Goal: Task Accomplishment & Management: Complete application form

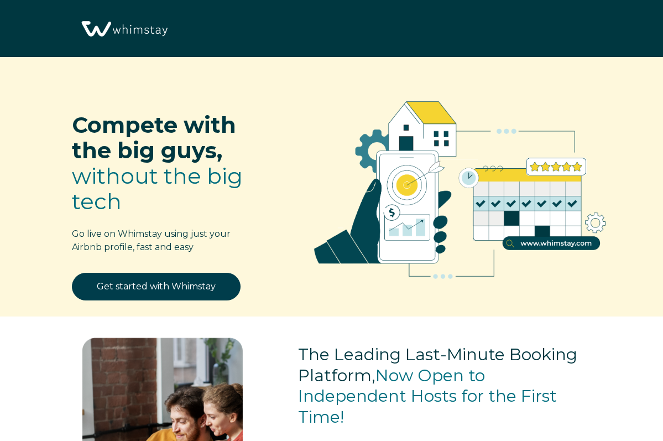
select select "US"
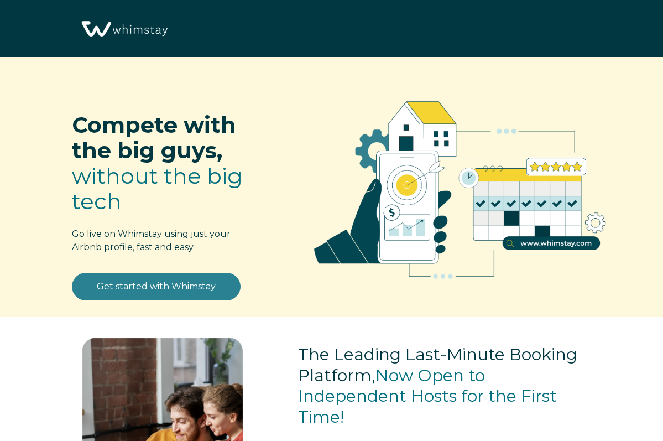
click at [164, 290] on link "Get started with Whimstay" at bounding box center [156, 287] width 169 height 28
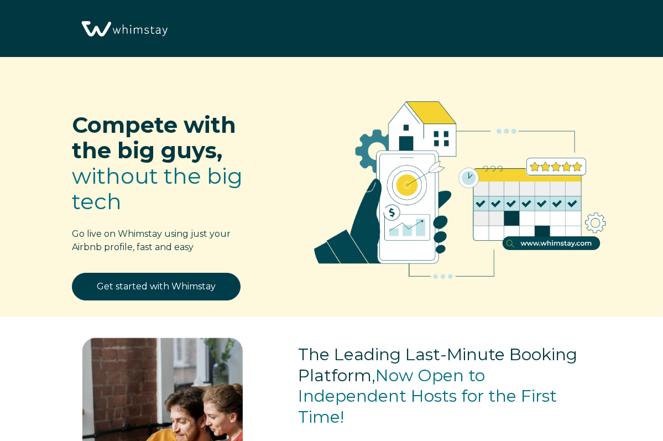
scroll to position [1290, 0]
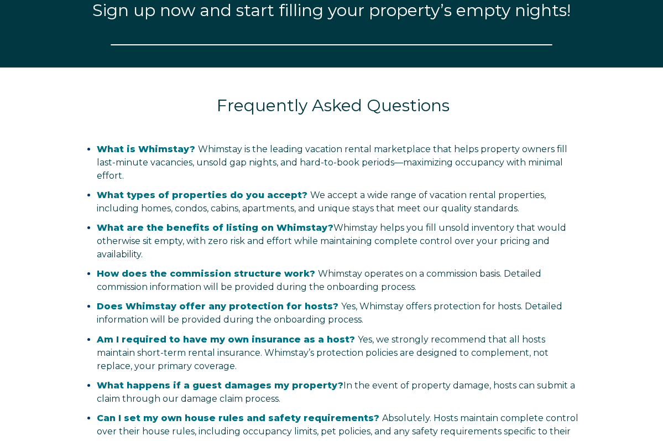
select select "US"
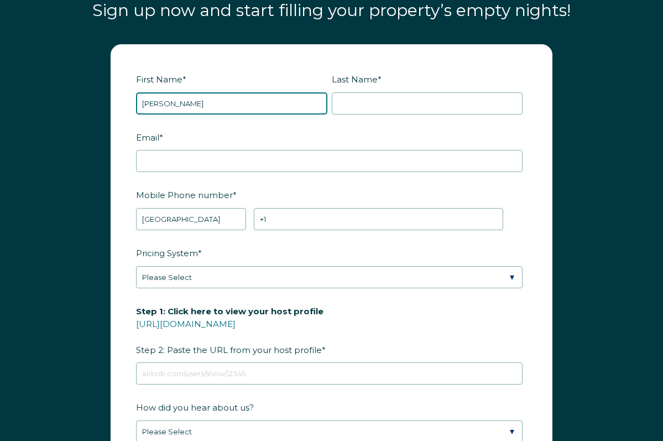
type input "Jane"
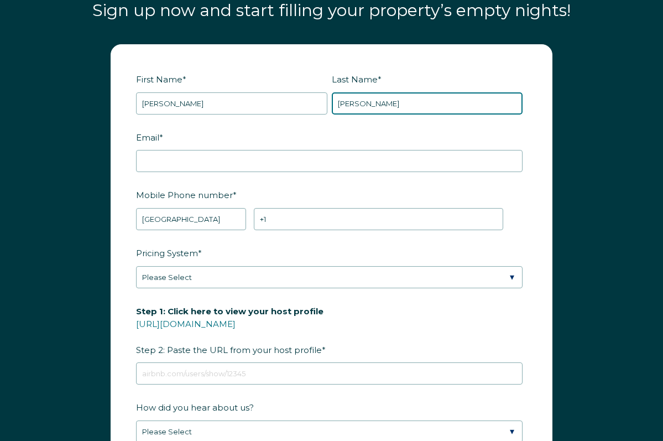
type input "Ingram"
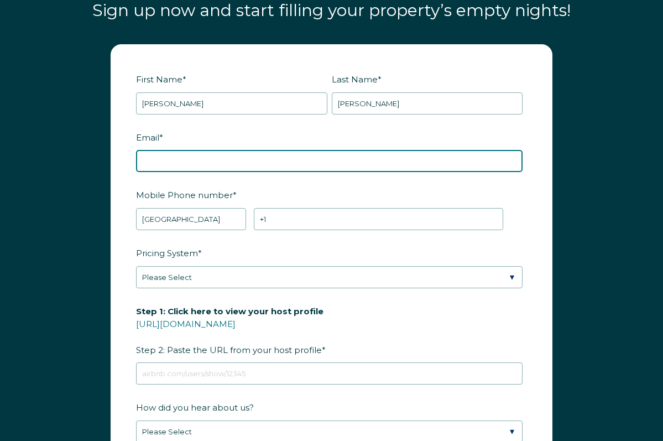
type input "[EMAIL_ADDRESS][DOMAIN_NAME]"
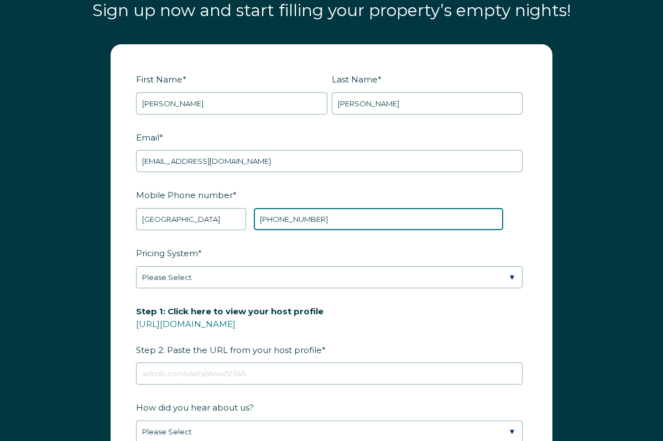
type input "+1 7132487304"
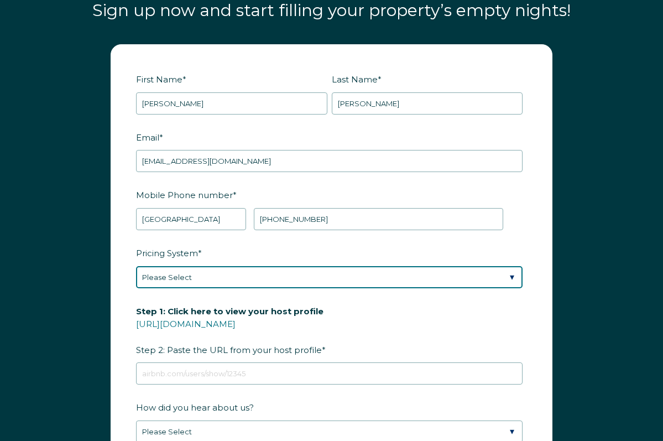
select select "Manual"
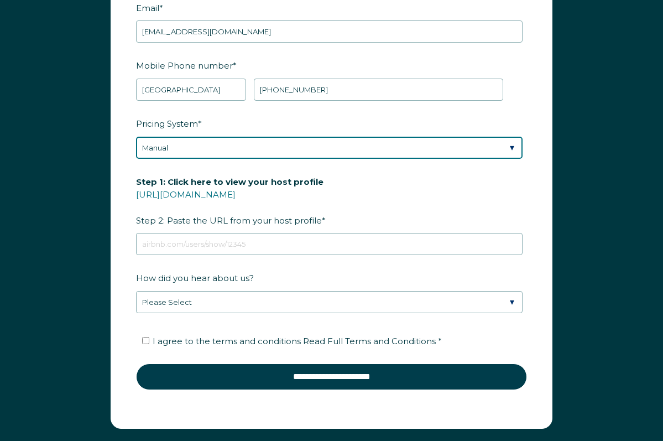
scroll to position [1424, 0]
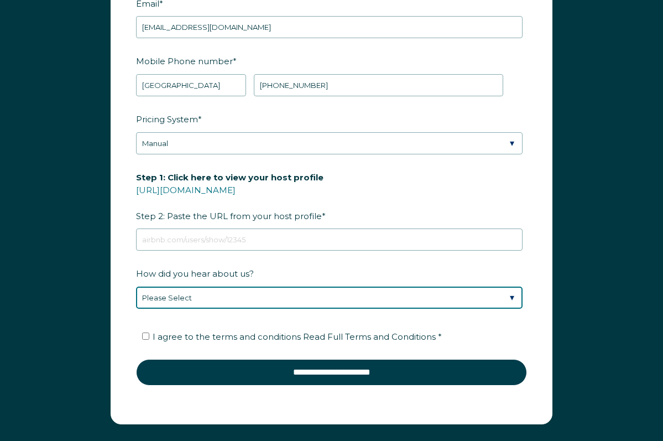
select select "Social Media"
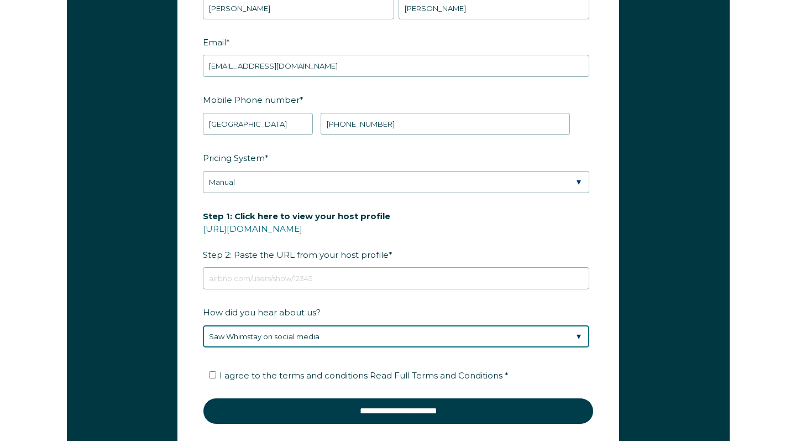
scroll to position [1377, 0]
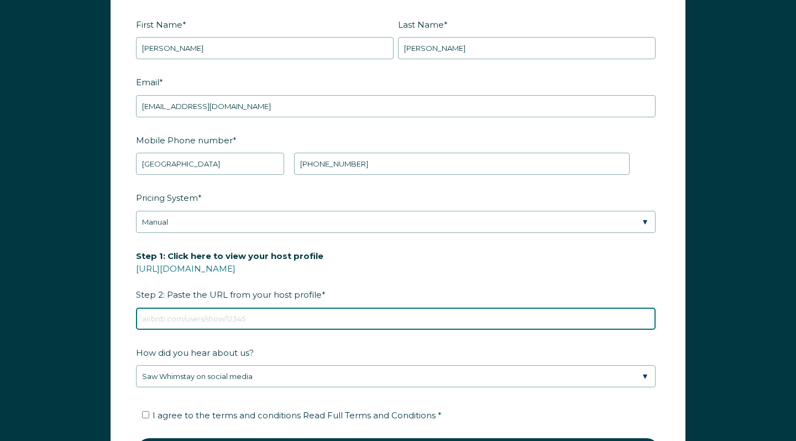
click at [180, 315] on input "Step 1: Click here to view your host profile https://www.airbnb.com/users/show/…" at bounding box center [396, 318] width 520 height 22
paste input "https://www.airbnb.com/calendar/ical/1351410444329842707.ics?s=367c32cbde15ffd4…"
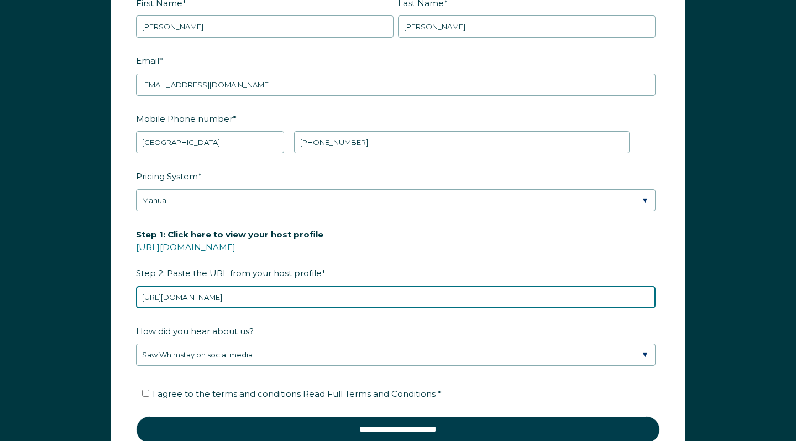
scroll to position [1399, 0]
drag, startPoint x: 513, startPoint y: 298, endPoint x: 189, endPoint y: 293, distance: 324.1
click at [188, 293] on input "https://www.airbnb.com/calendar/ical/1351410444329842707.ics?s=367c32cbde15ffd4…" at bounding box center [396, 296] width 520 height 22
type input "h"
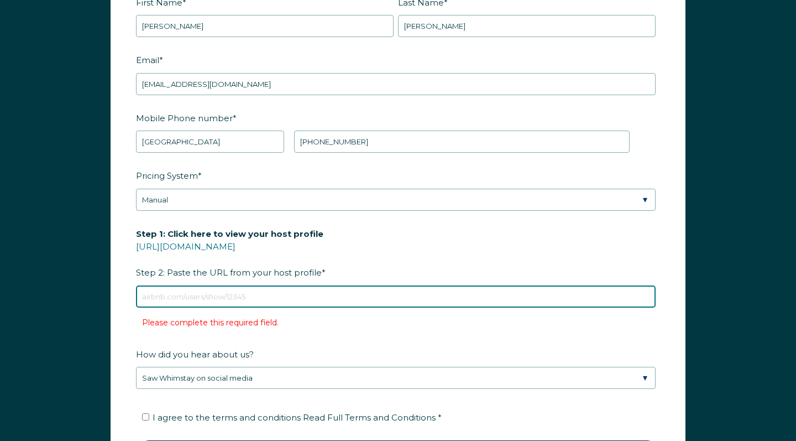
paste input "airbnb.com/h/peacefulsidecabin"
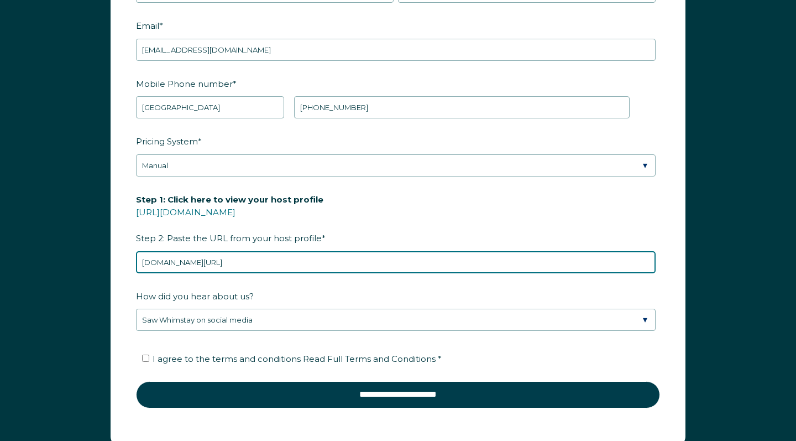
scroll to position [1445, 0]
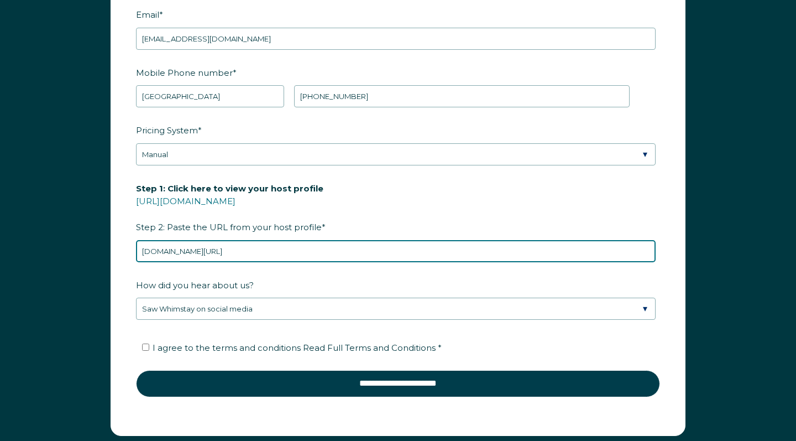
type input "airbnb.com/h/peacefulsidecabin"
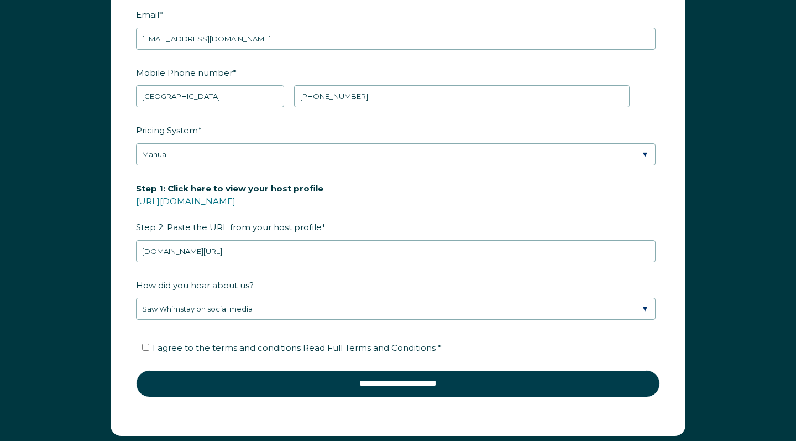
click at [143, 349] on input "I agree to the terms and conditions Read Full Terms and Conditions *" at bounding box center [145, 346] width 7 height 7
checkbox input "true"
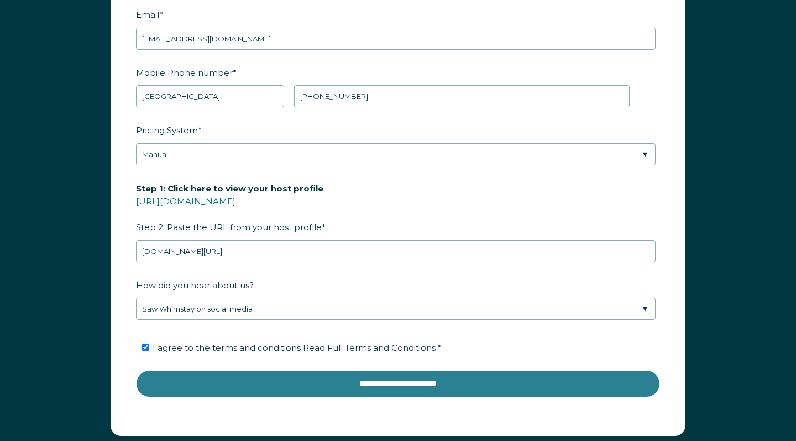
click at [397, 385] on input "**********" at bounding box center [398, 383] width 524 height 27
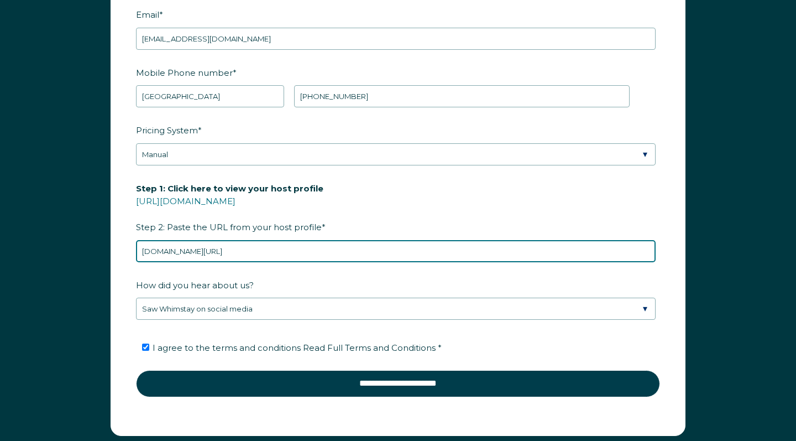
drag, startPoint x: 282, startPoint y: 246, endPoint x: 123, endPoint y: 246, distance: 158.2
click at [123, 246] on form "First Name * Jane Last Name * Ingram RBO Token Company ID Referrer Code Dialer …" at bounding box center [398, 179] width 574 height 513
paste input "https://www.airbnb.com/calendar/ical/1351410444329842707.ics?s=367c32cbde15ffd4…"
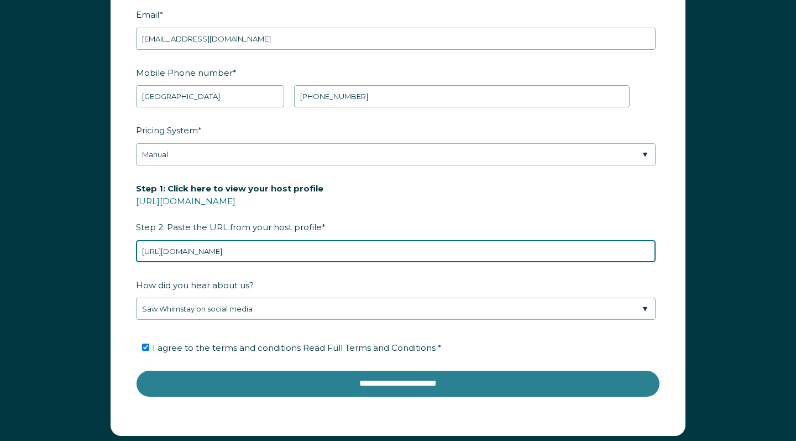
type input "https://www.airbnb.com/calendar/ical/1351410444329842707.ics?s=367c32cbde15ffd4…"
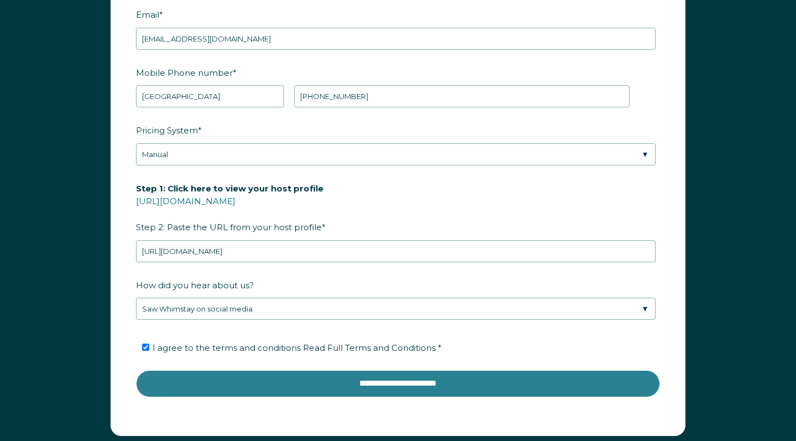
click at [363, 382] on input "**********" at bounding box center [398, 383] width 524 height 27
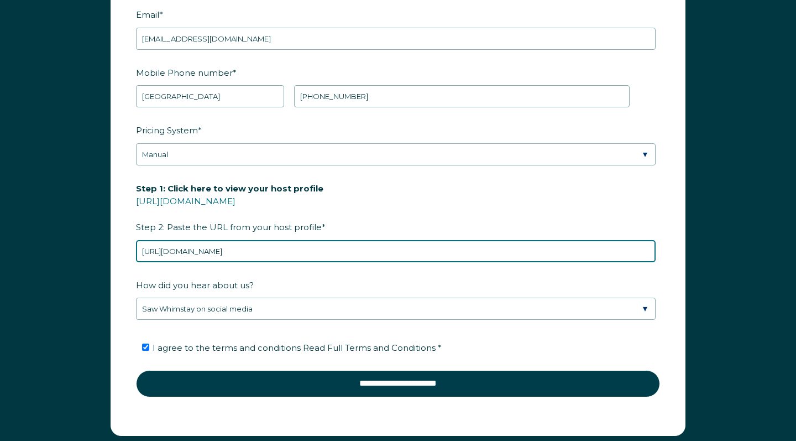
drag, startPoint x: 510, startPoint y: 248, endPoint x: 132, endPoint y: 238, distance: 378.4
click at [132, 238] on form "First Name * Jane Last Name * Ingram RBO Token Company ID Referrer Code Dialer …" at bounding box center [398, 179] width 574 height 513
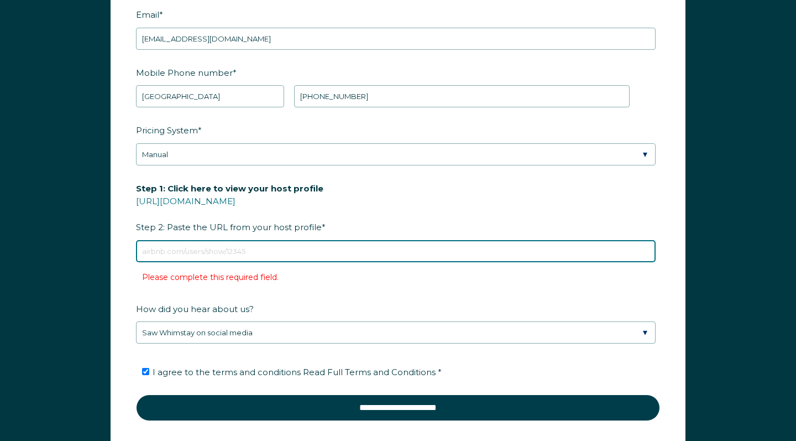
click at [186, 251] on input "Step 1: Click here to view your host profile https://www.airbnb.com/users/show/…" at bounding box center [396, 251] width 520 height 22
paste input "https://www.airbnb.com/rooms/1351410444329842707?source_impression_id=p3_175807…"
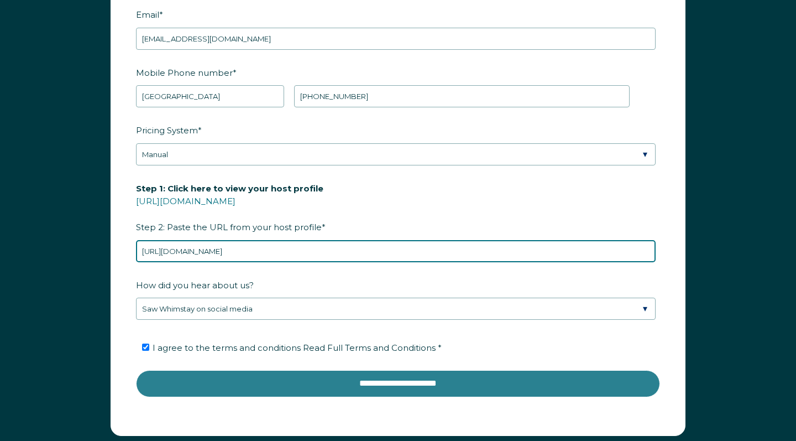
type input "https://www.airbnb.com/rooms/1351410444329842707?source_impression_id=p3_175807…"
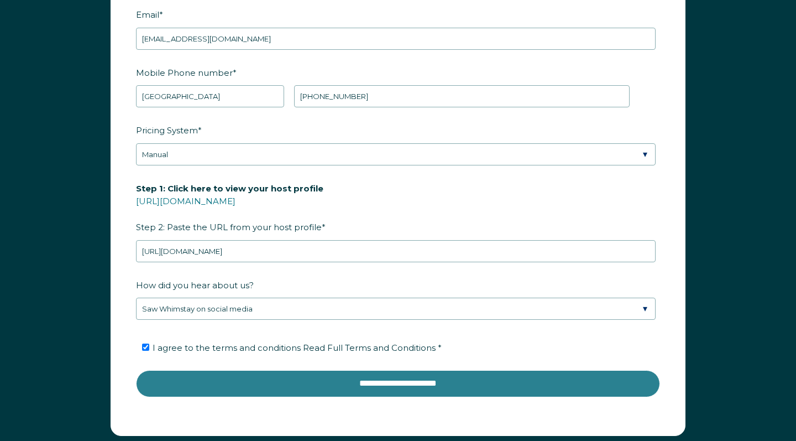
click at [366, 381] on input "**********" at bounding box center [398, 383] width 524 height 27
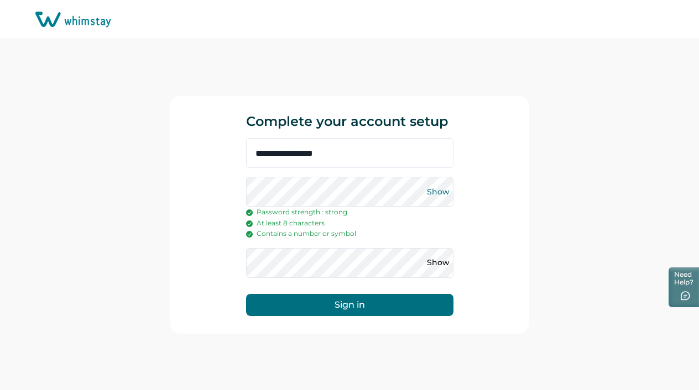
click at [440, 191] on button "Show" at bounding box center [439, 192] width 18 height 18
click at [369, 304] on button "Sign in" at bounding box center [349, 305] width 207 height 22
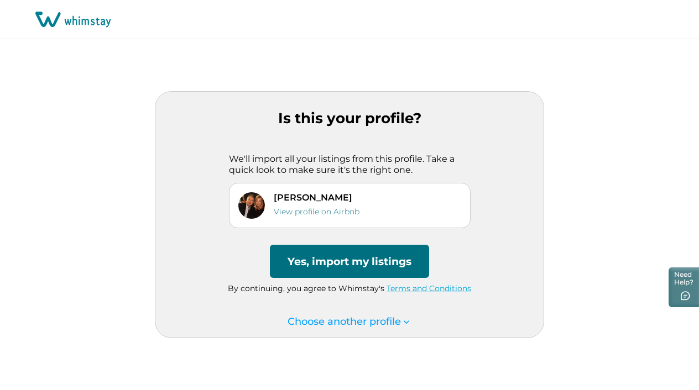
click at [340, 262] on button "Yes, import my listings" at bounding box center [349, 261] width 159 height 33
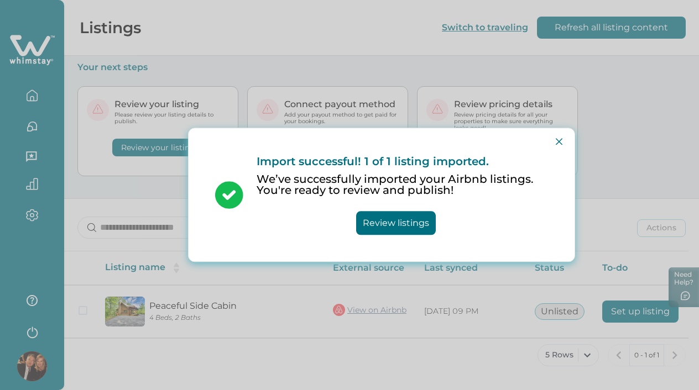
click at [391, 221] on button "Review listings" at bounding box center [396, 224] width 80 height 24
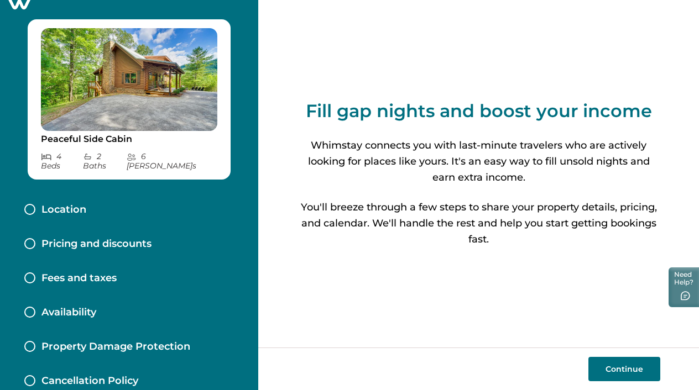
scroll to position [2, 0]
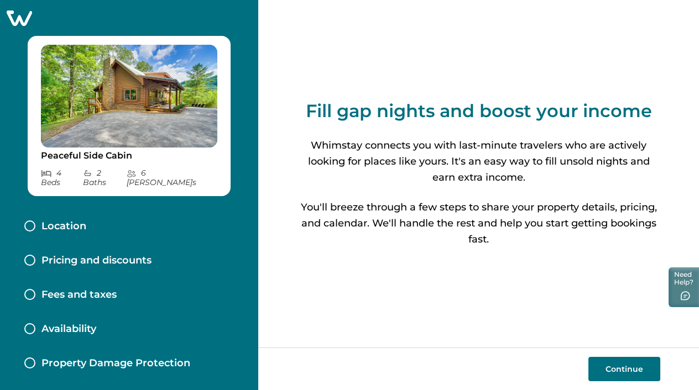
click at [88, 255] on p "Pricing and discounts" at bounding box center [96, 261] width 110 height 12
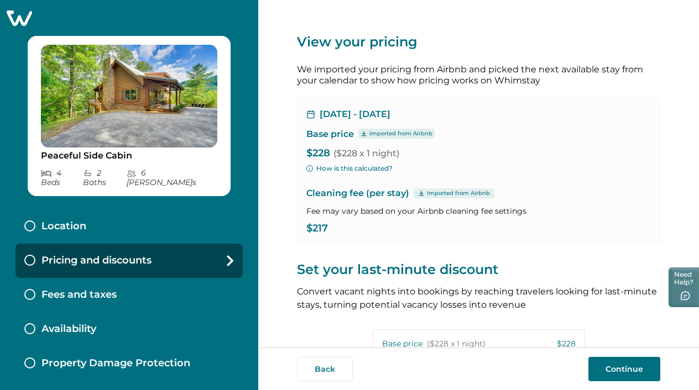
click at [46, 221] on p "Location" at bounding box center [63, 227] width 45 height 12
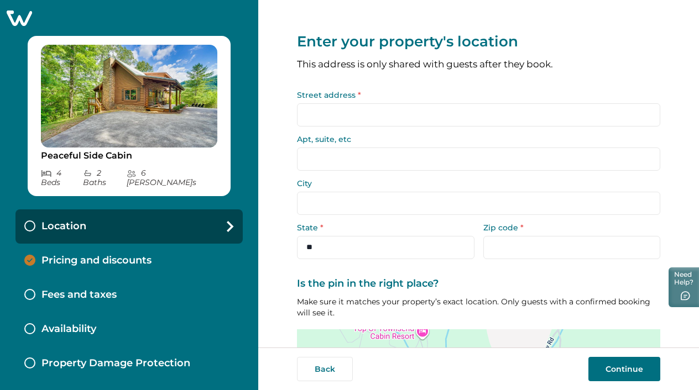
click at [341, 111] on input "Street address *" at bounding box center [478, 114] width 363 height 23
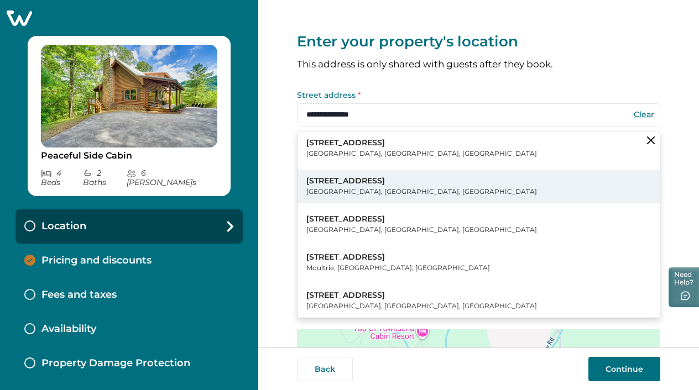
drag, startPoint x: 339, startPoint y: 133, endPoint x: 347, endPoint y: 181, distance: 49.3
click at [347, 181] on p "248 Cobblestone Way" at bounding box center [421, 181] width 231 height 11
type input "**********"
type input "********"
select select "**"
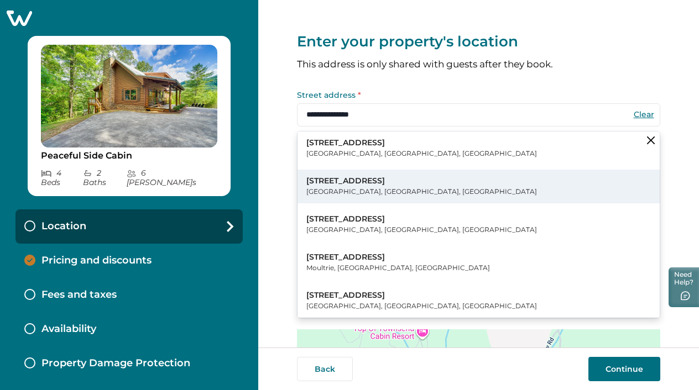
type input "*****"
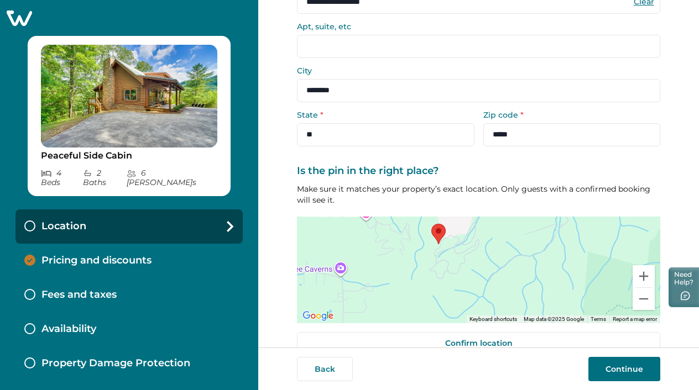
click at [609, 369] on button "Continue" at bounding box center [624, 369] width 72 height 24
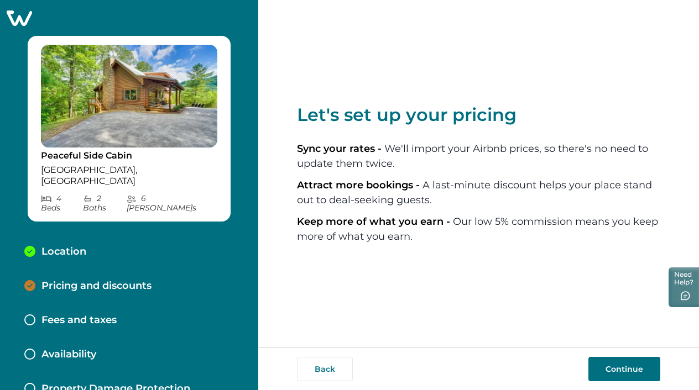
click at [91, 280] on p "Pricing and discounts" at bounding box center [96, 286] width 110 height 12
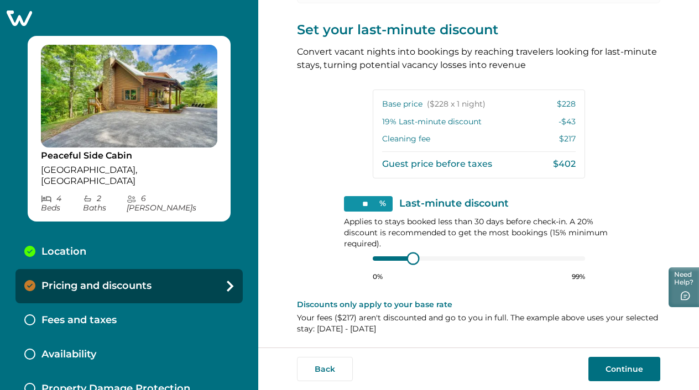
type input "**"
click at [379, 256] on div at bounding box center [479, 258] width 212 height 9
click at [384, 254] on div at bounding box center [479, 258] width 212 height 9
click at [381, 255] on div at bounding box center [479, 258] width 212 height 9
click at [629, 373] on button "Continue" at bounding box center [624, 369] width 72 height 24
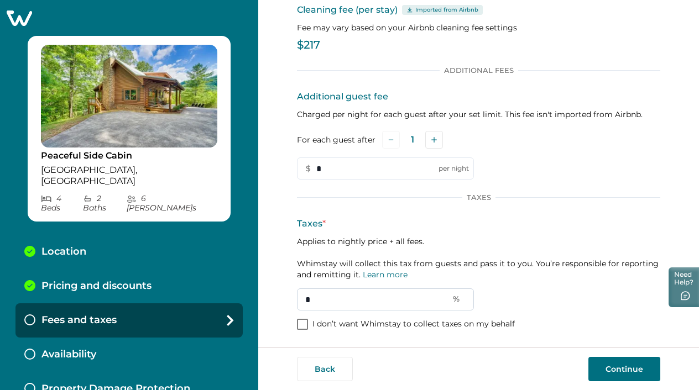
click at [331, 289] on input "*" at bounding box center [385, 300] width 177 height 22
type input "**"
click at [351, 341] on div "Set up your fees and taxes Cleaning fee (per stay) Imported from Airbnb Fee may…" at bounding box center [478, 141] width 363 height 413
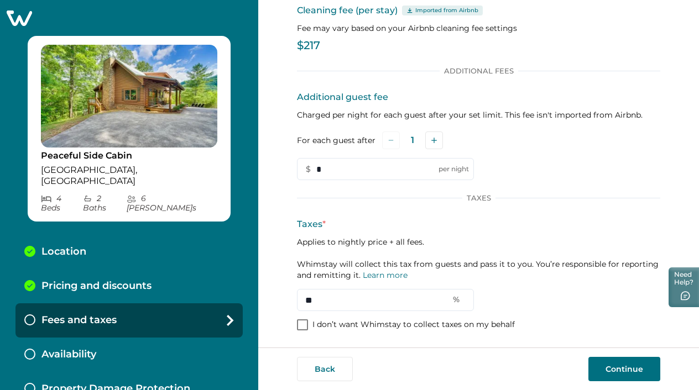
click at [632, 371] on button "Continue" at bounding box center [624, 369] width 72 height 24
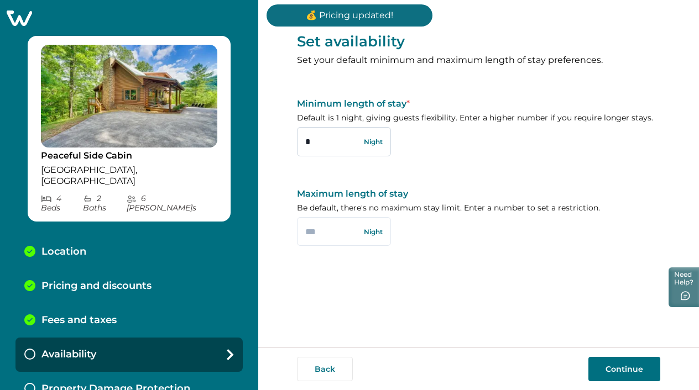
drag, startPoint x: 330, startPoint y: 144, endPoint x: 298, endPoint y: 144, distance: 32.1
click at [297, 144] on input "*" at bounding box center [344, 141] width 94 height 29
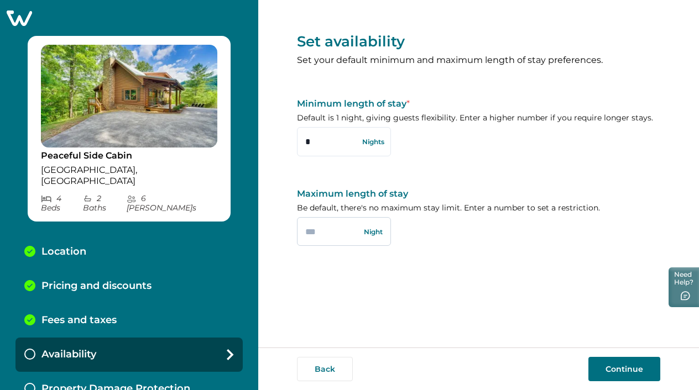
type input "*"
click at [330, 232] on input "text" at bounding box center [344, 231] width 94 height 29
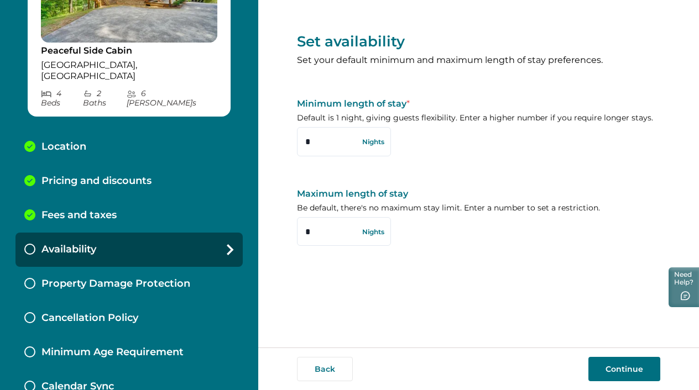
scroll to position [106, 0]
type input "*"
click at [622, 369] on button "Continue" at bounding box center [624, 369] width 72 height 24
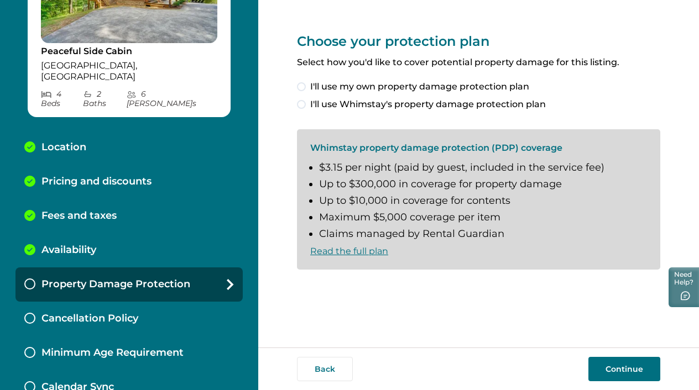
click at [300, 105] on span at bounding box center [301, 104] width 9 height 9
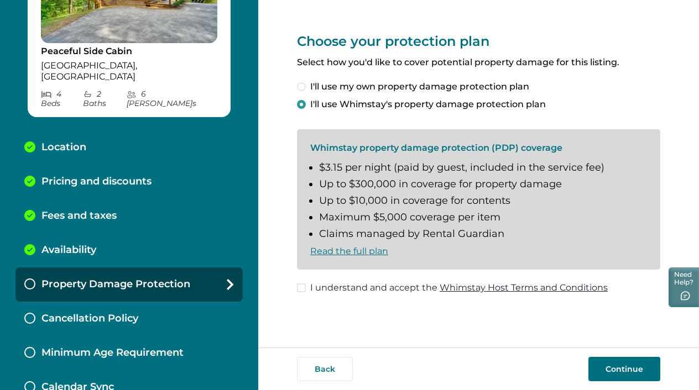
click at [304, 284] on span at bounding box center [301, 288] width 9 height 9
click at [624, 373] on button "Continue" at bounding box center [624, 369] width 72 height 24
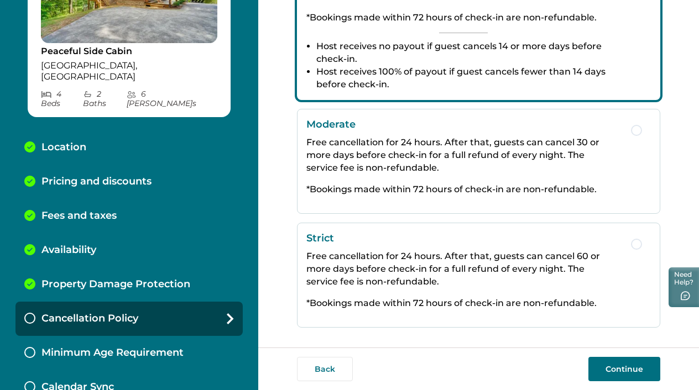
scroll to position [254, 0]
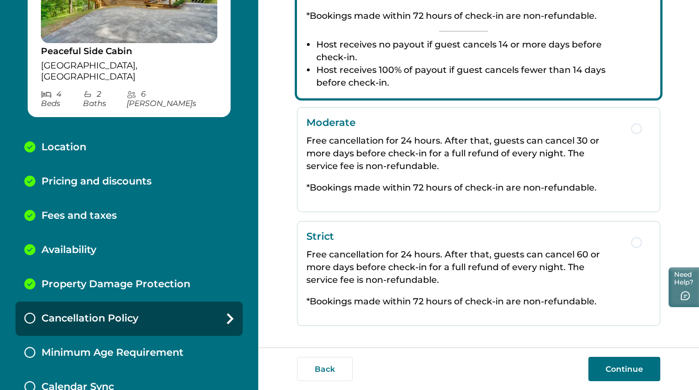
click at [633, 128] on span "button" at bounding box center [636, 128] width 11 height 11
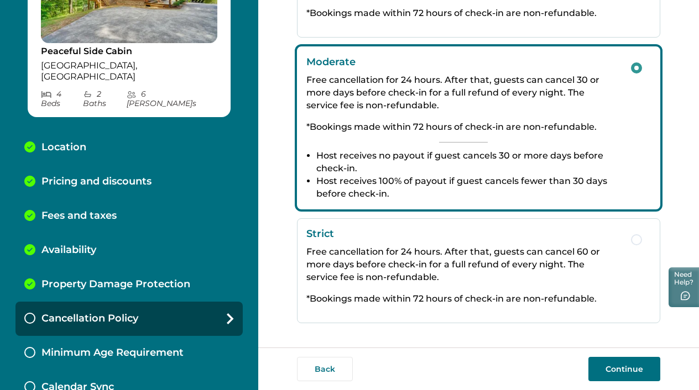
scroll to position [0, 0]
click at [620, 371] on button "Continue" at bounding box center [624, 369] width 72 height 24
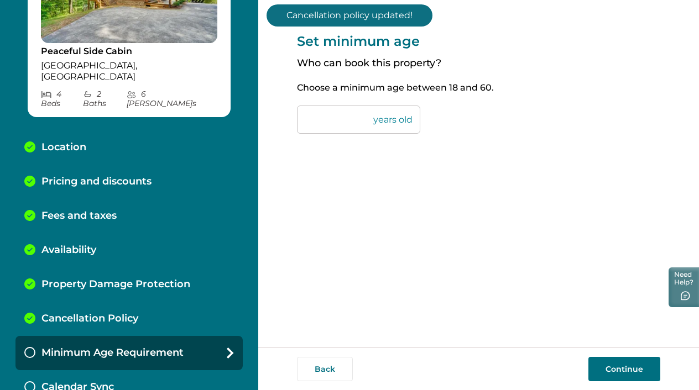
drag, startPoint x: 319, startPoint y: 117, endPoint x: 299, endPoint y: 119, distance: 20.0
click at [299, 119] on input "**" at bounding box center [358, 120] width 123 height 28
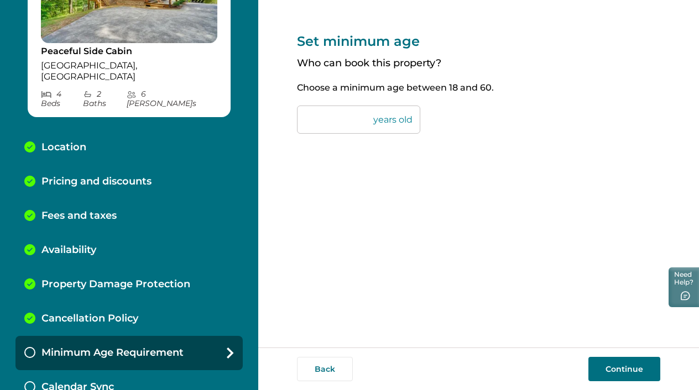
click at [624, 367] on button "Continue" at bounding box center [624, 369] width 72 height 24
drag, startPoint x: 320, startPoint y: 120, endPoint x: 303, endPoint y: 120, distance: 16.6
click at [303, 120] on input "**" at bounding box center [358, 120] width 123 height 28
click at [523, 279] on div "Set minimum age Who can book this property? Choose a minimum age between 18 and…" at bounding box center [478, 174] width 363 height 348
click at [619, 367] on button "Continue" at bounding box center [624, 369] width 72 height 24
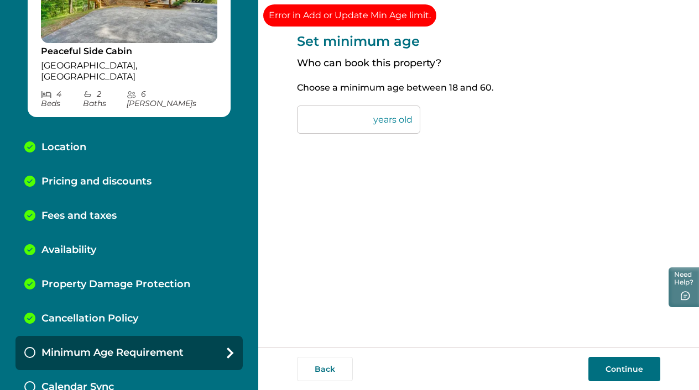
click at [335, 123] on input "**" at bounding box center [358, 120] width 123 height 28
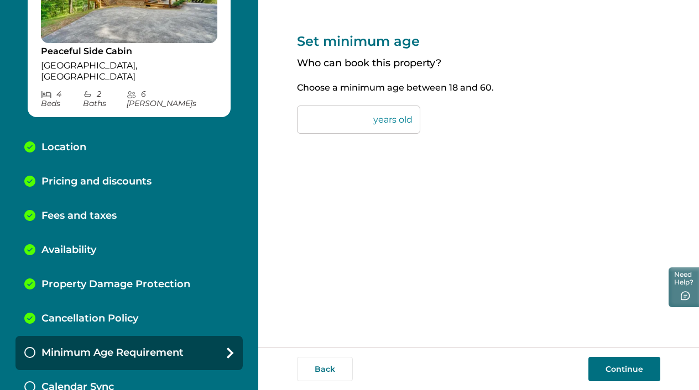
drag, startPoint x: 334, startPoint y: 121, endPoint x: 293, endPoint y: 123, distance: 41.0
click at [293, 123] on div "Set minimum age Who can book this property? Choose a minimum age between 18 and…" at bounding box center [478, 174] width 441 height 348
type input "**"
click at [365, 230] on div "Set minimum age Who can book this property? Choose a minimum age between 18 and…" at bounding box center [478, 174] width 363 height 348
click at [621, 369] on button "Continue" at bounding box center [624, 369] width 72 height 24
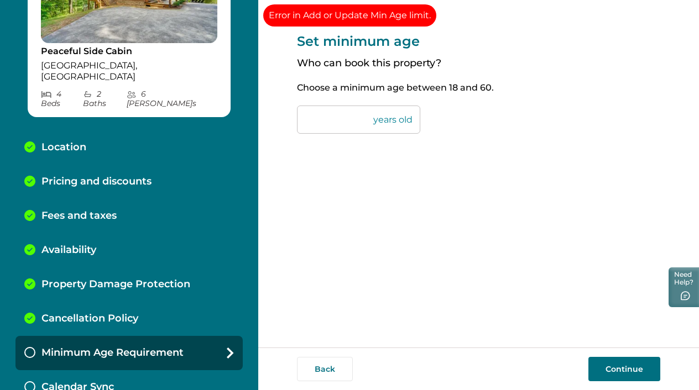
click at [392, 124] on input "**" at bounding box center [358, 120] width 123 height 28
click at [390, 123] on input "**" at bounding box center [358, 120] width 123 height 28
click at [346, 123] on input "**" at bounding box center [358, 120] width 123 height 28
drag, startPoint x: 319, startPoint y: 121, endPoint x: 298, endPoint y: 121, distance: 21.6
click at [298, 121] on input "**" at bounding box center [358, 120] width 123 height 28
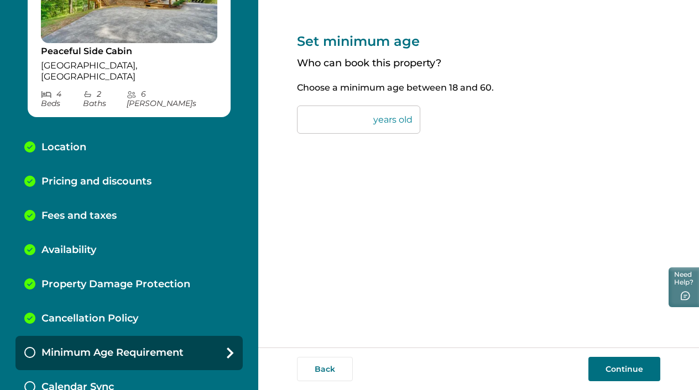
click at [624, 369] on button "Continue" at bounding box center [624, 369] width 72 height 24
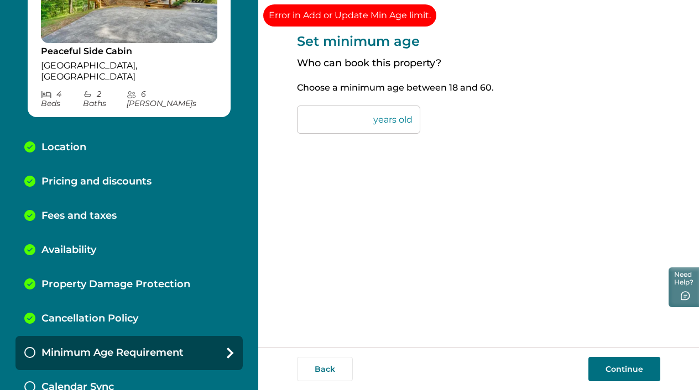
click at [326, 126] on input "**" at bounding box center [358, 120] width 123 height 28
drag, startPoint x: 326, startPoint y: 126, endPoint x: 299, endPoint y: 125, distance: 27.1
click at [299, 125] on input "**" at bounding box center [358, 120] width 123 height 28
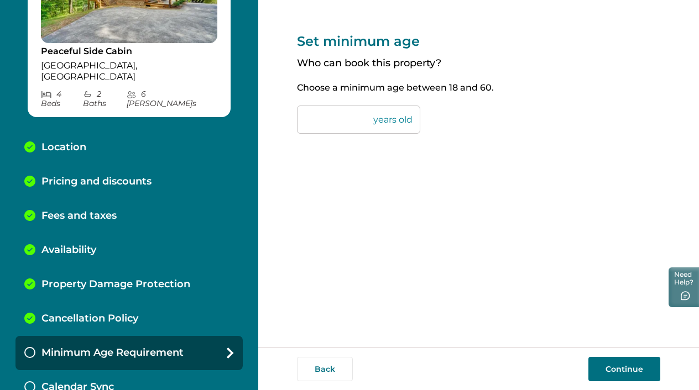
type input "*"
click at [616, 365] on button "Continue" at bounding box center [624, 369] width 72 height 24
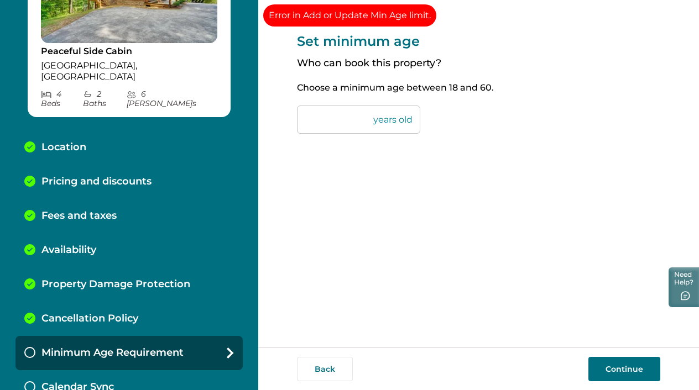
click at [329, 119] on input "**" at bounding box center [358, 120] width 123 height 28
click at [221, 336] on div "Minimum Age Requirement" at bounding box center [128, 353] width 227 height 34
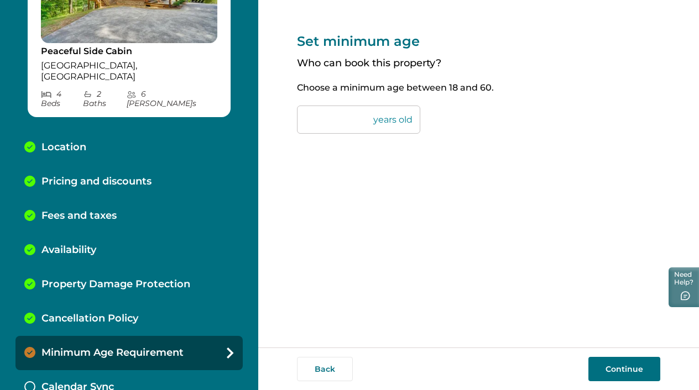
drag, startPoint x: 325, startPoint y: 113, endPoint x: 292, endPoint y: 118, distance: 33.0
click at [292, 118] on div "Set minimum age Who can book this property? Choose a minimum age between 18 and…" at bounding box center [478, 174] width 441 height 348
type input "**"
click at [320, 368] on button "Back" at bounding box center [325, 369] width 56 height 24
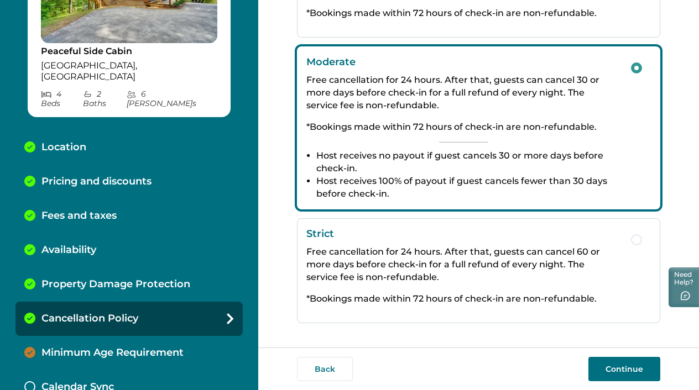
scroll to position [257, 0]
click at [627, 369] on button "Continue" at bounding box center [624, 369] width 72 height 24
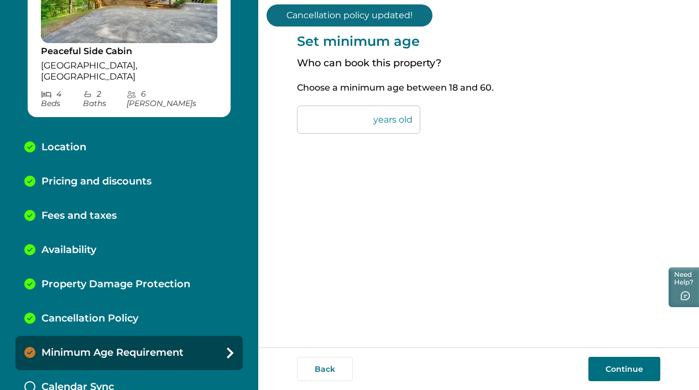
click at [118, 371] on div "Calendar Sync" at bounding box center [128, 388] width 227 height 34
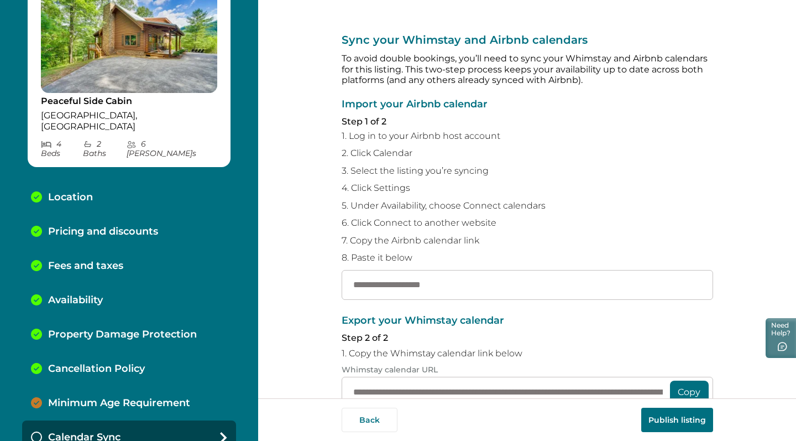
scroll to position [56, 0]
click at [129, 390] on p "Minimum Age Requirement" at bounding box center [119, 404] width 142 height 12
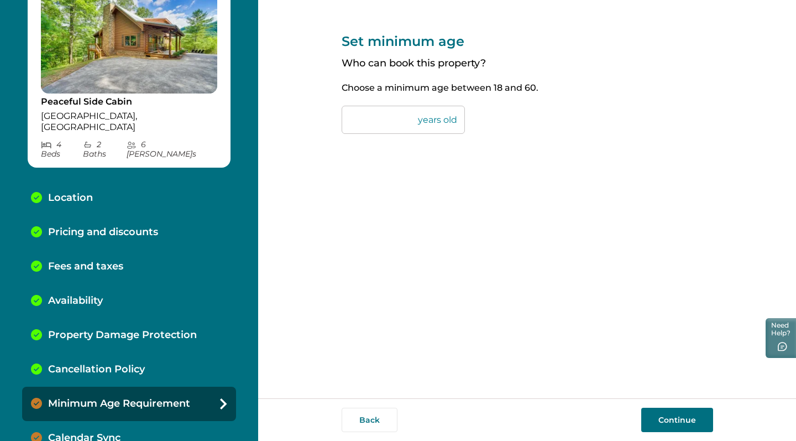
click at [449, 116] on input "**" at bounding box center [403, 120] width 123 height 28
type input "*"
type input "**"
click at [679, 390] on button "Continue" at bounding box center [678, 420] width 72 height 24
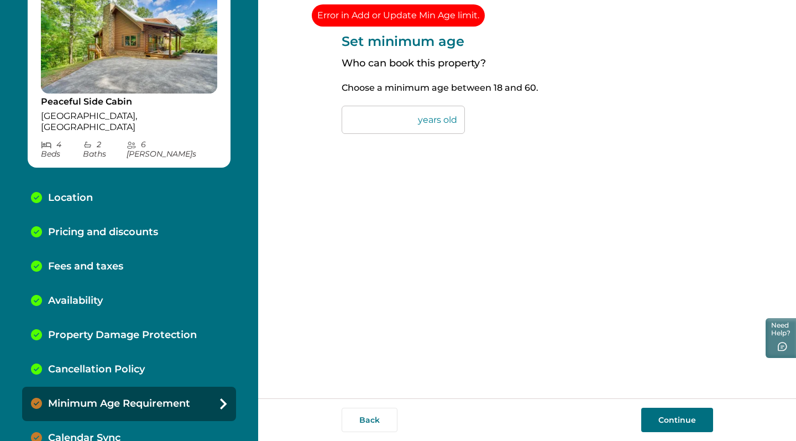
click at [679, 390] on button "Continue" at bounding box center [678, 420] width 72 height 24
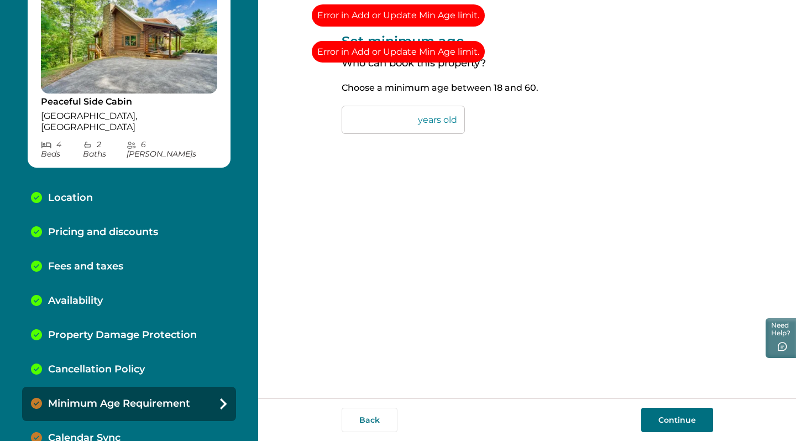
drag, startPoint x: 366, startPoint y: 113, endPoint x: 340, endPoint y: 114, distance: 25.5
click at [340, 114] on div "Set minimum age Who can book this property? Choose a minimum age between 18 and…" at bounding box center [527, 199] width 538 height 398
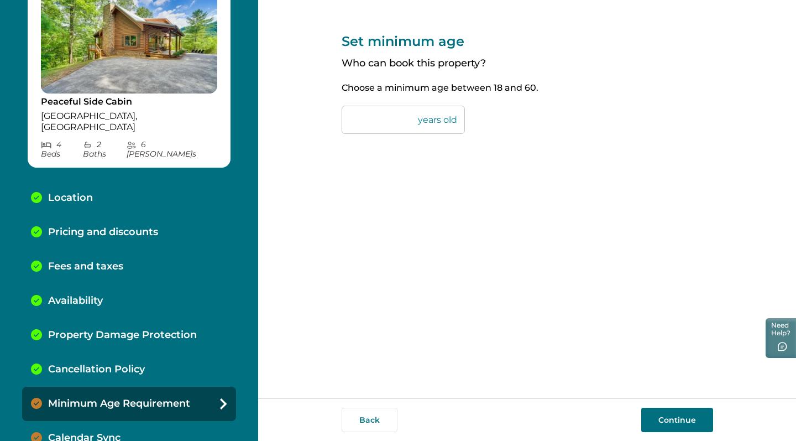
click at [674, 390] on button "Continue" at bounding box center [678, 420] width 72 height 24
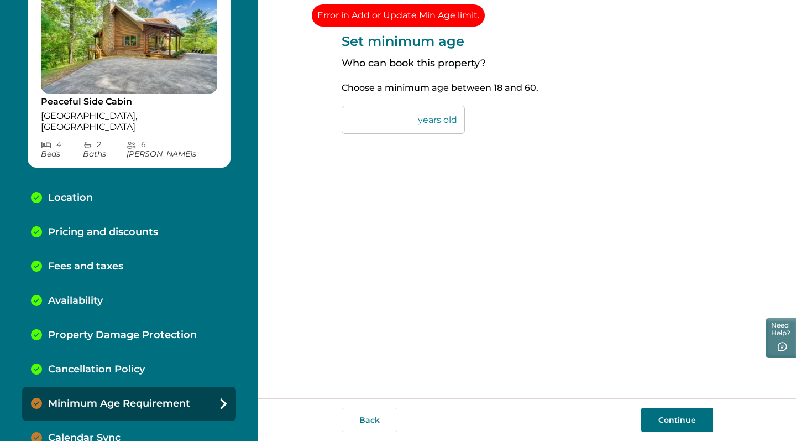
click at [439, 118] on input "**" at bounding box center [403, 120] width 123 height 28
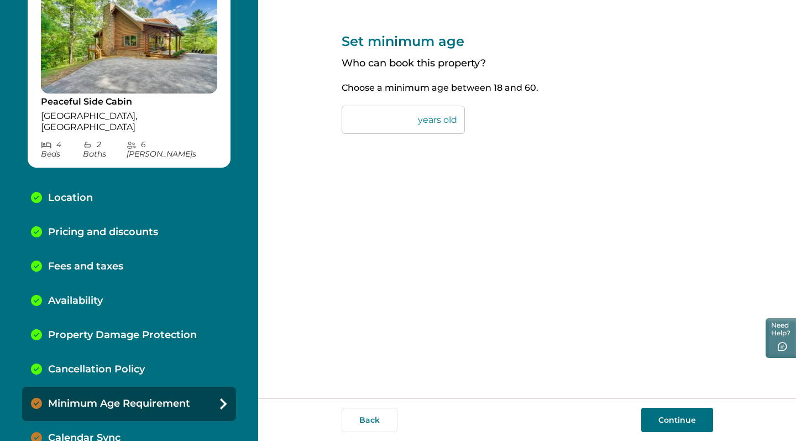
drag, startPoint x: 382, startPoint y: 117, endPoint x: 338, endPoint y: 119, distance: 43.8
click at [338, 119] on div "Set minimum age Who can book this property? Choose a minimum age between 18 and…" at bounding box center [527, 199] width 538 height 398
type input "**"
click at [666, 390] on button "Continue" at bounding box center [678, 420] width 72 height 24
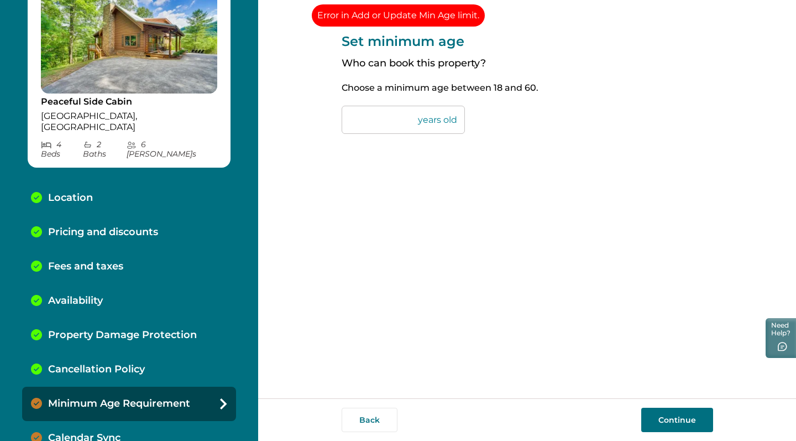
drag, startPoint x: 363, startPoint y: 116, endPoint x: 336, endPoint y: 117, distance: 27.1
click at [336, 117] on div "Set minimum age Who can book this property? Choose a minimum age between 18 and…" at bounding box center [527, 199] width 538 height 398
click at [171, 227] on div "Pricing and discounts" at bounding box center [129, 232] width 214 height 34
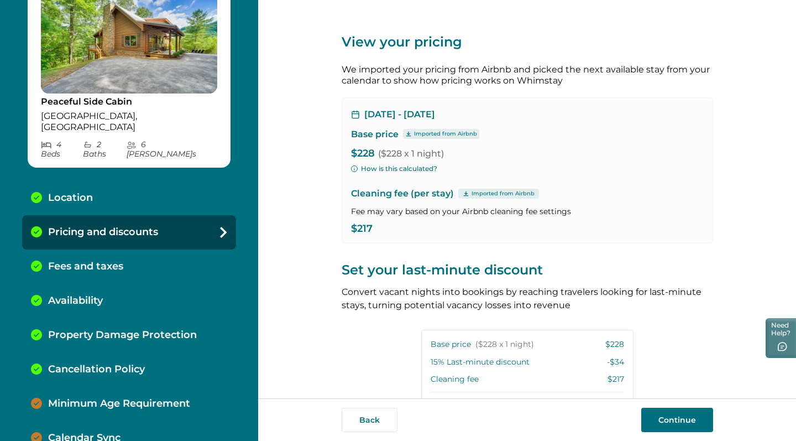
click at [158, 181] on div "Location" at bounding box center [129, 198] width 214 height 34
select select "**"
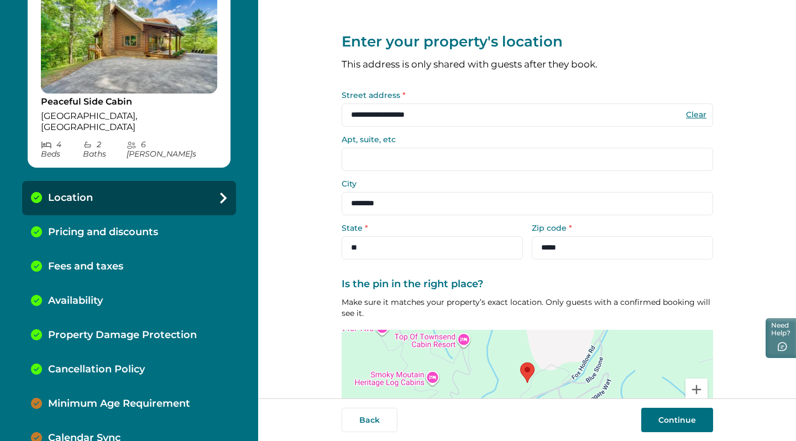
click at [149, 226] on p "Pricing and discounts" at bounding box center [103, 232] width 110 height 12
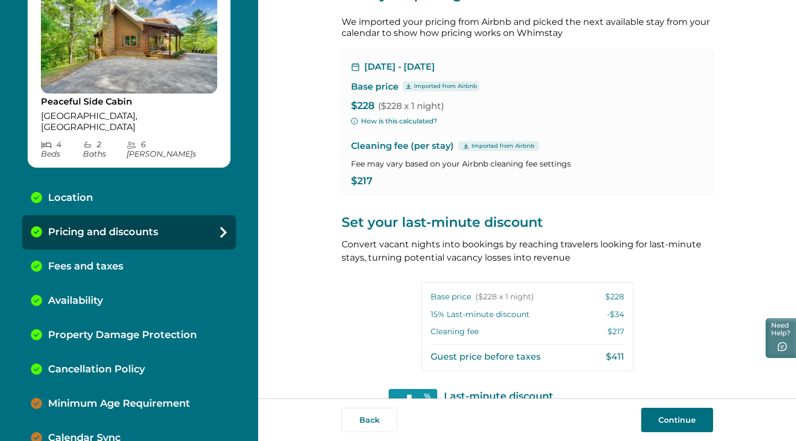
scroll to position [72, 0]
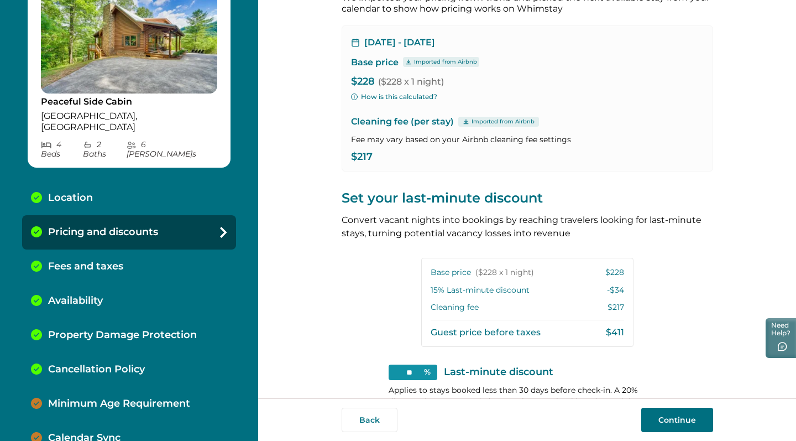
click at [372, 153] on p "$217" at bounding box center [527, 157] width 353 height 11
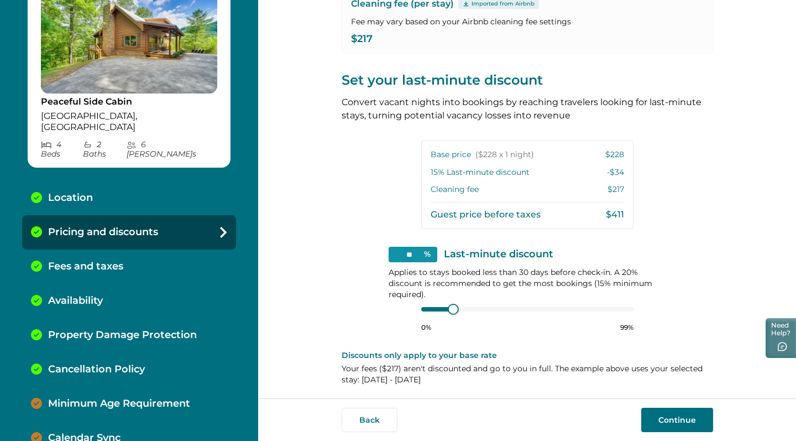
scroll to position [0, 0]
click at [669, 390] on button "Continue" at bounding box center [678, 420] width 72 height 24
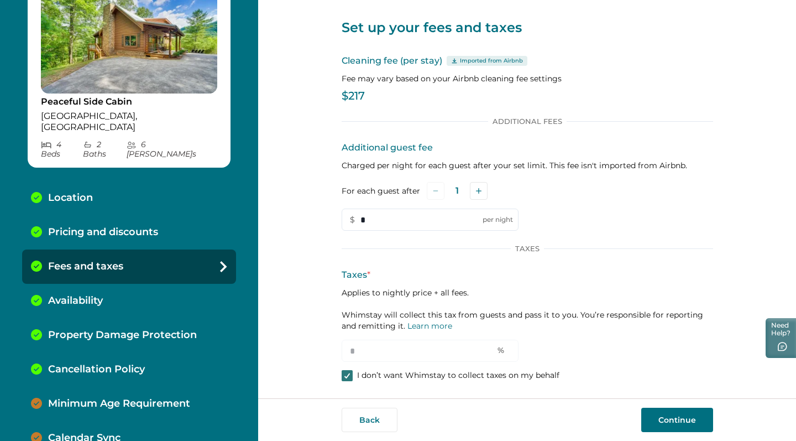
click at [344, 375] on icon at bounding box center [347, 376] width 7 height 6
click at [364, 352] on input "*" at bounding box center [430, 351] width 177 height 22
drag, startPoint x: 364, startPoint y: 352, endPoint x: 342, endPoint y: 352, distance: 22.7
click at [342, 352] on input "*" at bounding box center [430, 351] width 177 height 22
type input "**"
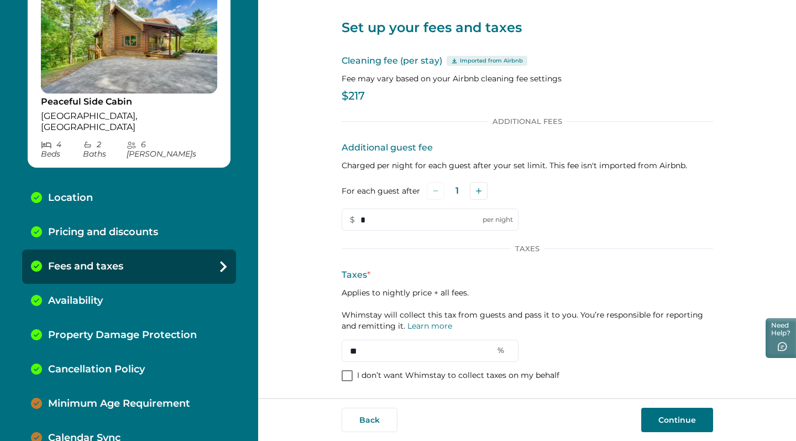
click at [403, 382] on div "Additional Fees Additional guest fee Charged per night for each guest after you…" at bounding box center [528, 250] width 372 height 267
click at [665, 390] on button "Continue" at bounding box center [678, 420] width 72 height 24
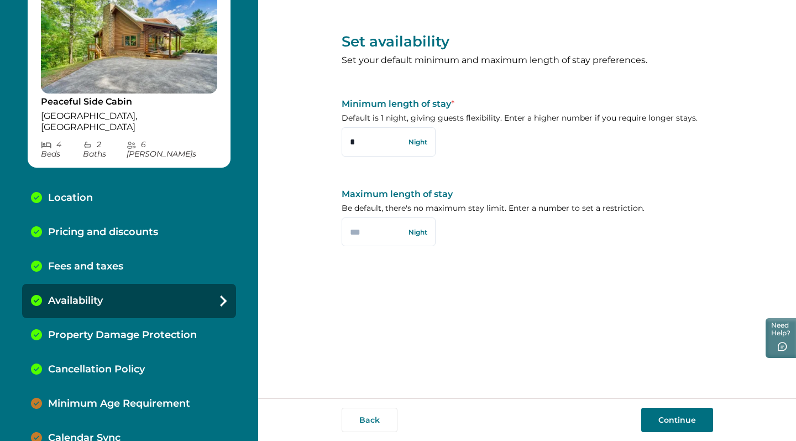
drag, startPoint x: 367, startPoint y: 146, endPoint x: 337, endPoint y: 147, distance: 29.3
click at [337, 147] on div "Set availability Set your default minimum and maximum length of stay preference…" at bounding box center [527, 199] width 538 height 398
type input "*"
click at [679, 390] on button "Continue" at bounding box center [678, 420] width 72 height 24
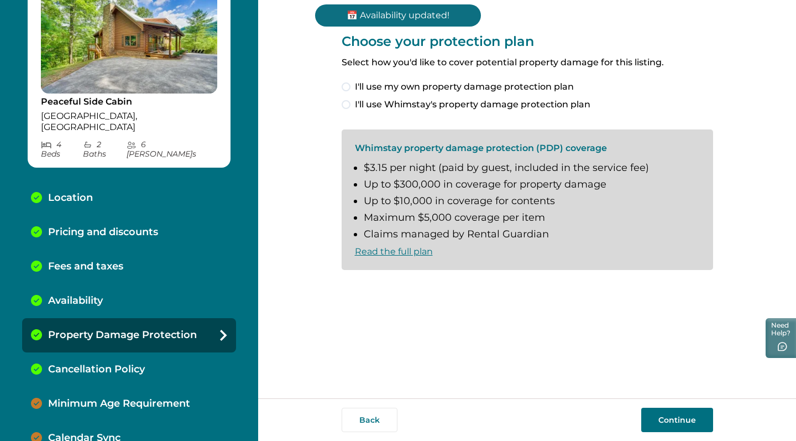
click at [348, 105] on span at bounding box center [346, 104] width 9 height 9
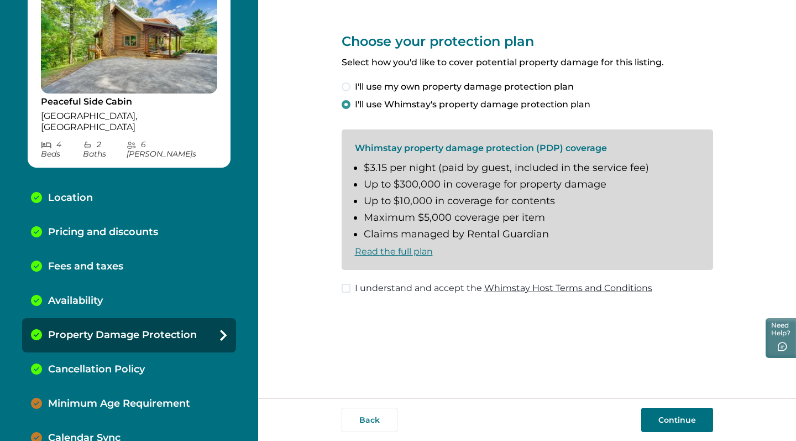
click at [350, 286] on span at bounding box center [346, 288] width 9 height 9
click at [671, 390] on button "Continue" at bounding box center [678, 420] width 72 height 24
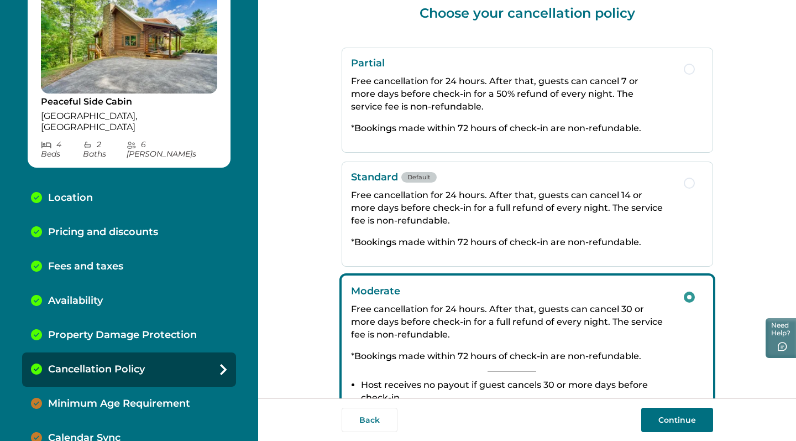
scroll to position [19, 0]
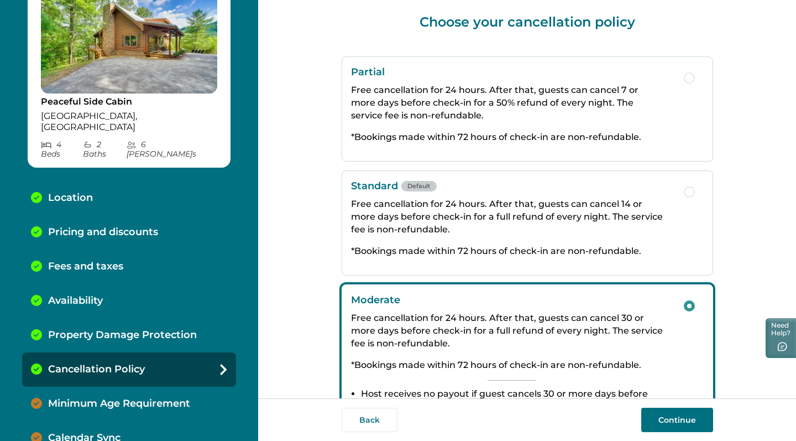
click at [689, 76] on span "button" at bounding box center [689, 77] width 11 height 11
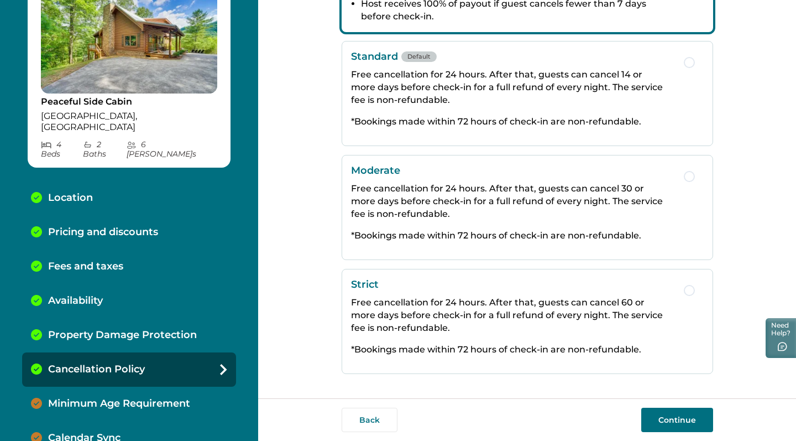
scroll to position [0, 0]
click at [671, 390] on button "Continue" at bounding box center [678, 420] width 72 height 24
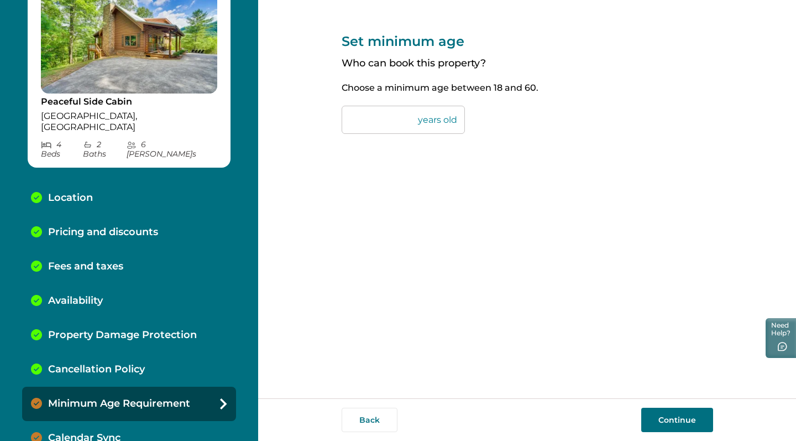
click at [676, 390] on button "Continue" at bounding box center [678, 420] width 72 height 24
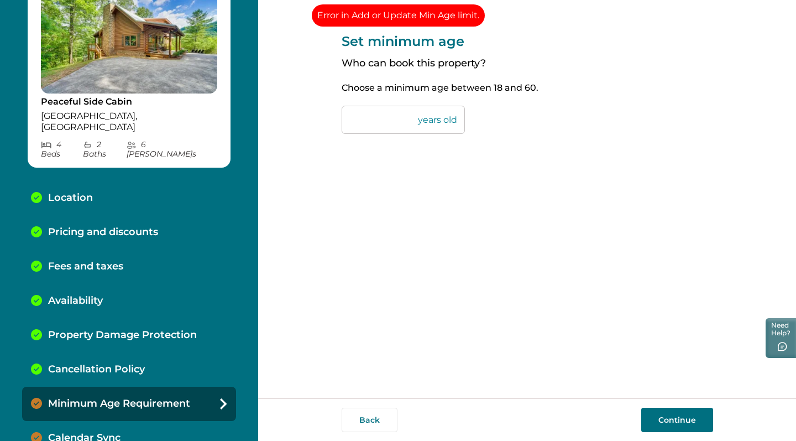
click at [484, 163] on div "Set minimum age Who can book this property? Choose a minimum age between 18 and…" at bounding box center [528, 199] width 372 height 398
click at [166, 390] on div "Calendar Sync" at bounding box center [129, 438] width 214 height 34
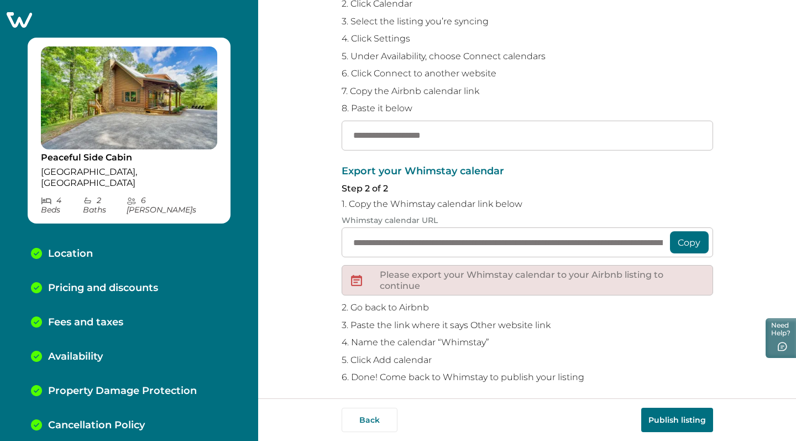
click at [141, 129] on img at bounding box center [129, 97] width 176 height 103
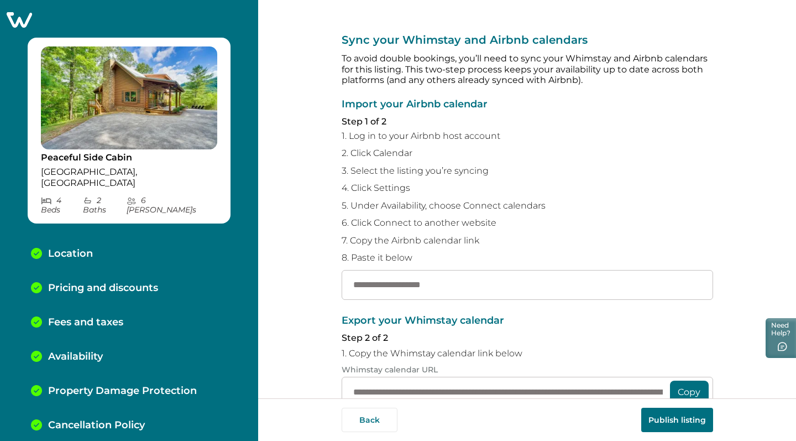
click at [139, 114] on img at bounding box center [129, 97] width 176 height 103
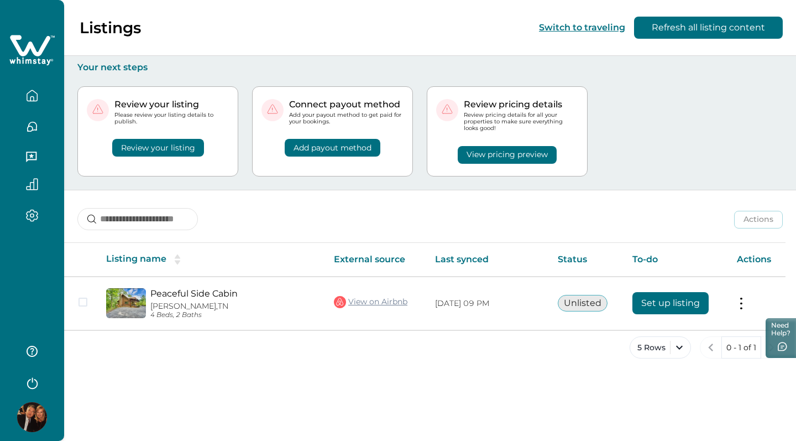
click at [162, 152] on button "Review your listing" at bounding box center [158, 148] width 92 height 18
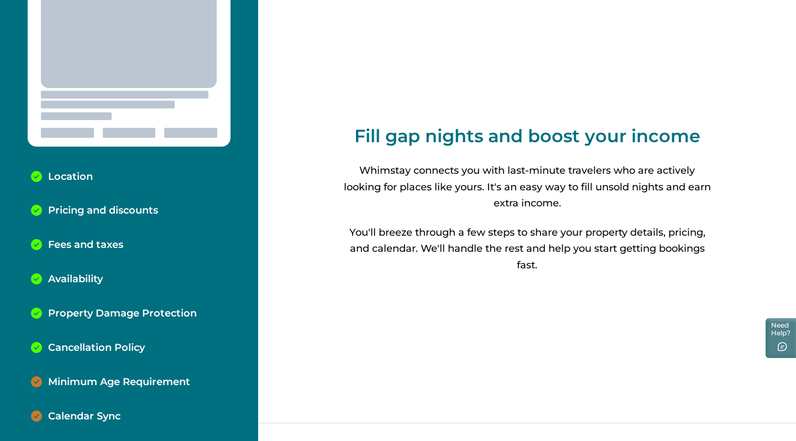
click at [113, 376] on p "Minimum Age Requirement" at bounding box center [119, 382] width 142 height 12
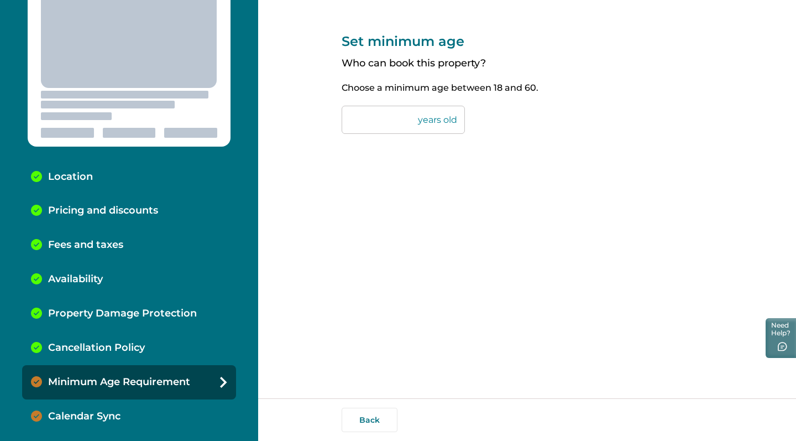
drag, startPoint x: 362, startPoint y: 117, endPoint x: 344, endPoint y: 118, distance: 17.7
click at [344, 118] on input "**" at bounding box center [403, 120] width 123 height 28
type input "**"
click at [594, 333] on div "Set minimum age Who can book this property? Choose a minimum age between 18 and…" at bounding box center [528, 199] width 372 height 398
click at [779, 328] on button "Need Help?" at bounding box center [779, 336] width 33 height 41
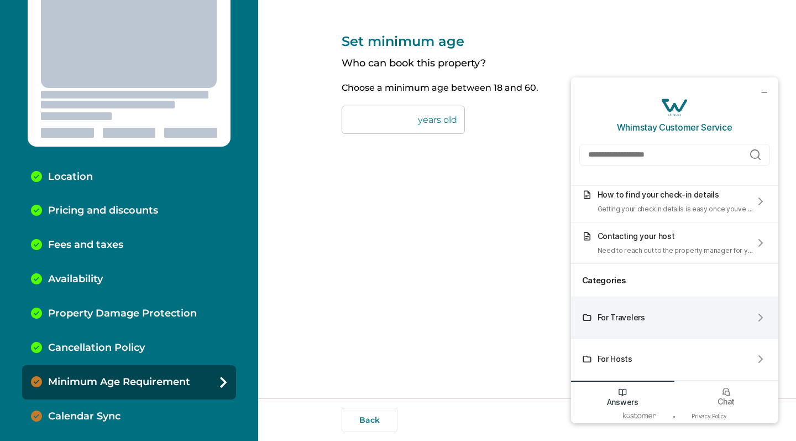
scroll to position [79, 0]
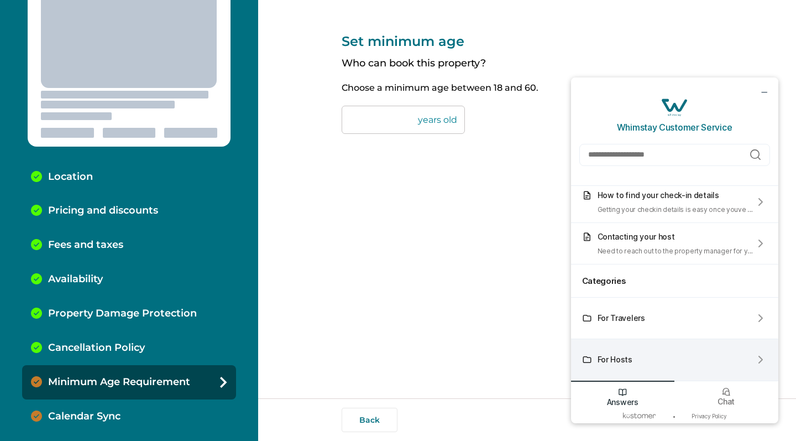
click at [739, 356] on div "For Hosts" at bounding box center [674, 359] width 207 height 41
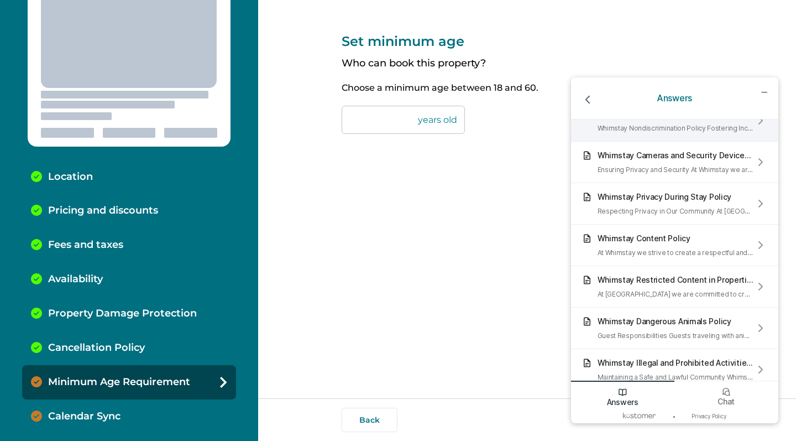
scroll to position [262, 0]
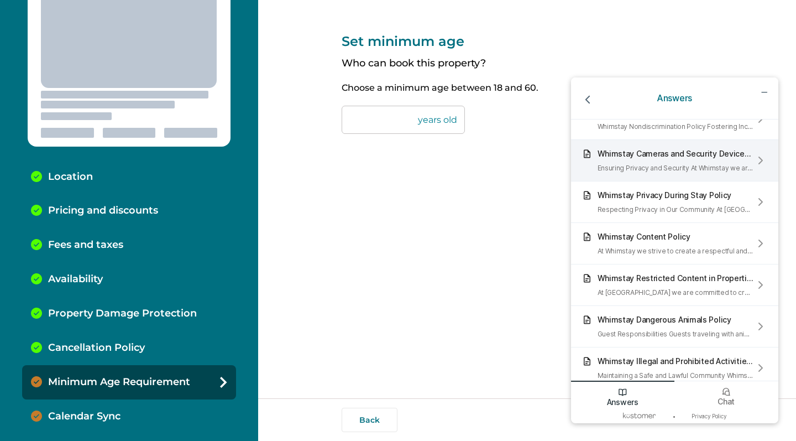
click at [750, 158] on div "Whimstay Cameras and Security Devices Policy Ensuring Privacy and Security At W…" at bounding box center [676, 160] width 157 height 23
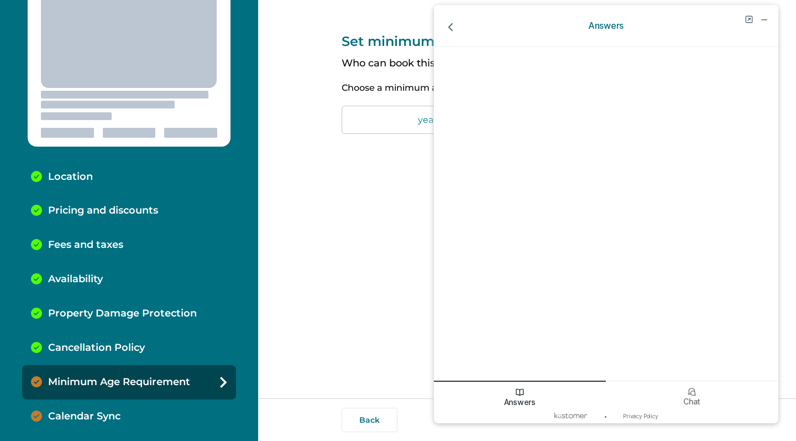
scroll to position [0, 0]
click at [455, 27] on icon "go back" at bounding box center [451, 27] width 14 height 14
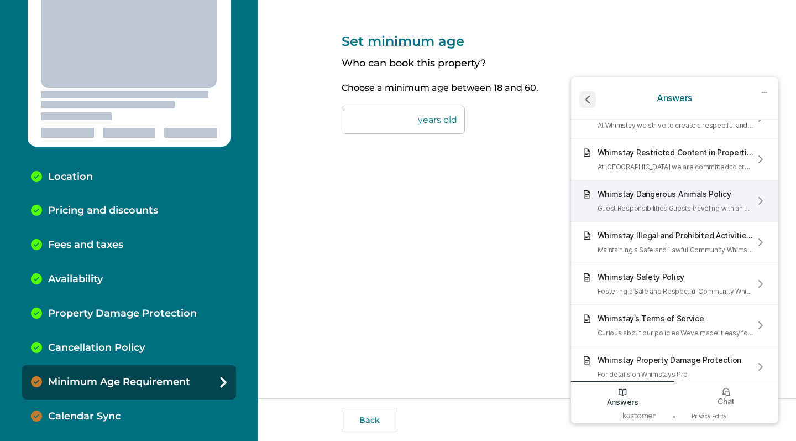
scroll to position [389, 0]
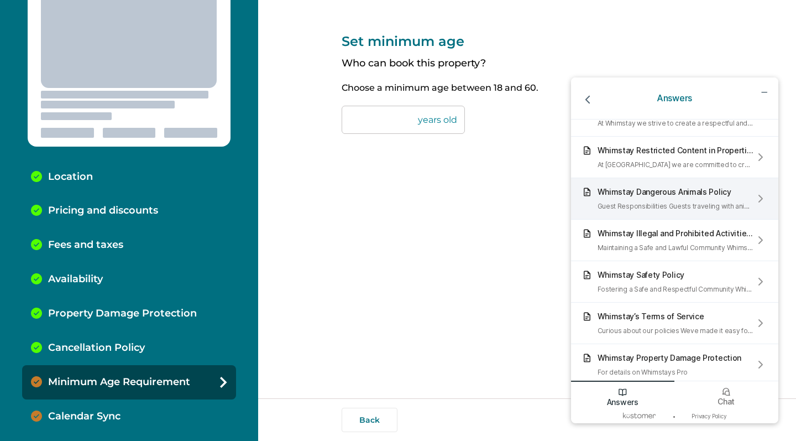
click at [717, 205] on div "Guest Responsibilities Guests traveling with animals are required to I nform th…" at bounding box center [676, 206] width 157 height 8
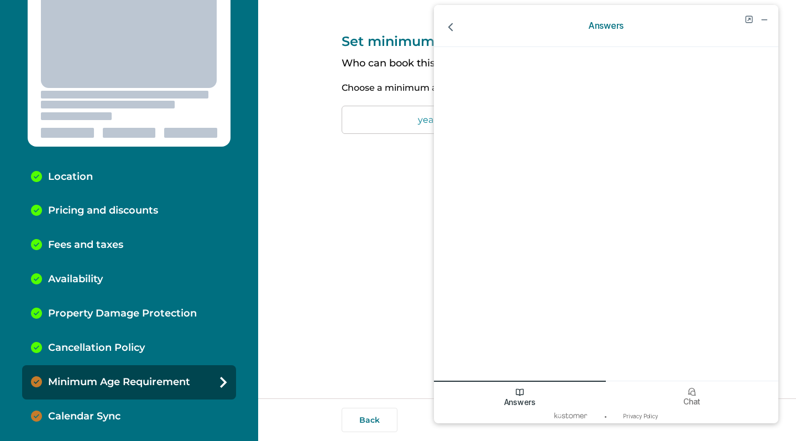
scroll to position [0, 0]
click at [453, 21] on icon "go back" at bounding box center [451, 27] width 14 height 14
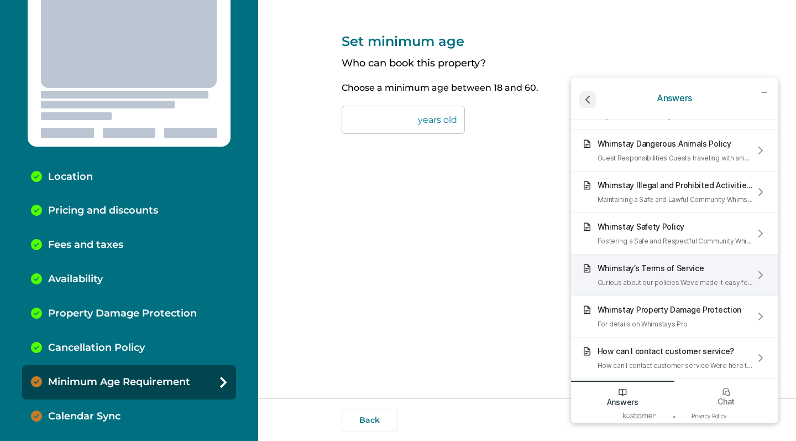
scroll to position [441, 0]
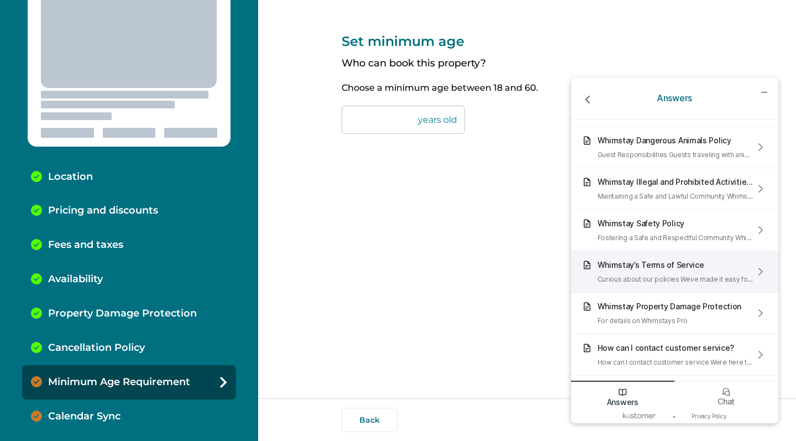
click at [734, 269] on div "Whimstay’s Terms of Service" at bounding box center [676, 264] width 157 height 9
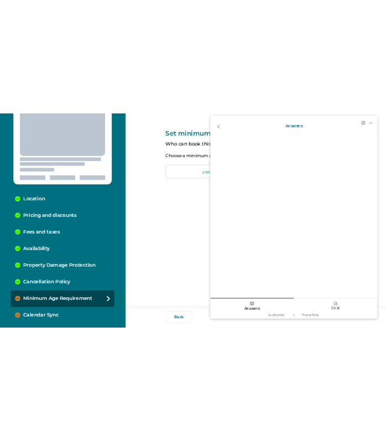
scroll to position [0, 0]
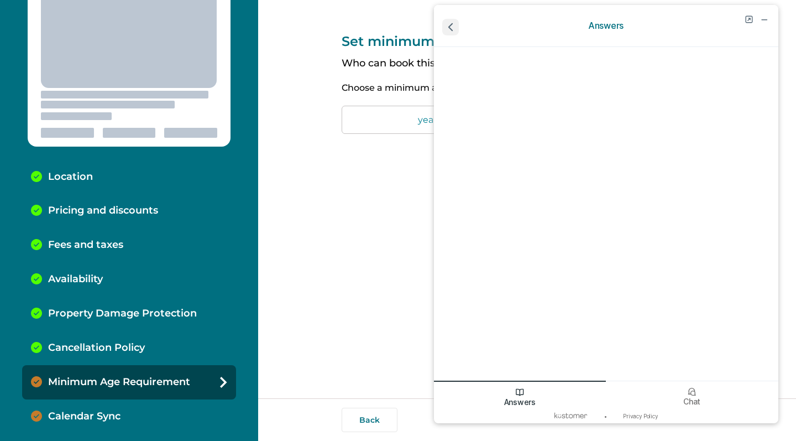
click at [454, 23] on icon "go back" at bounding box center [451, 27] width 14 height 14
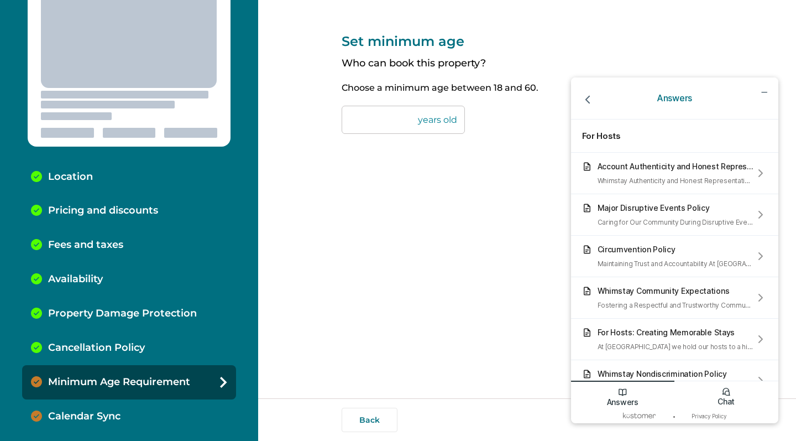
click at [729, 394] on icon "Chat icon" at bounding box center [727, 392] width 10 height 10
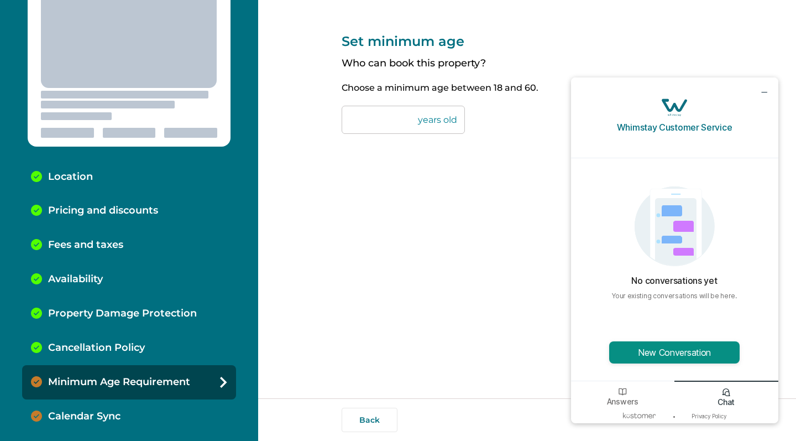
click at [669, 346] on button "New Conversation" at bounding box center [674, 352] width 131 height 22
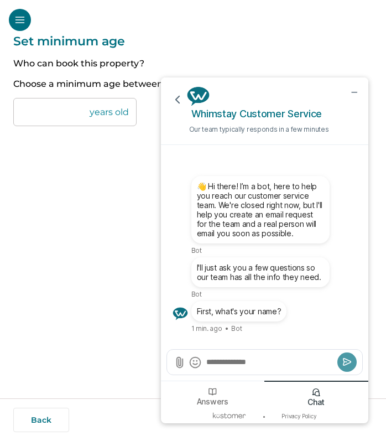
click at [237, 364] on textarea "Send a message" at bounding box center [269, 361] width 129 height 11
type textarea "**********"
click at [347, 361] on icon "Submit" at bounding box center [347, 361] width 11 height 11
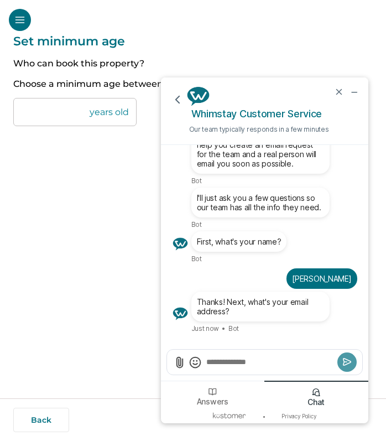
click at [229, 361] on textarea "Send a message" at bounding box center [269, 362] width 129 height 12
click at [345, 364] on icon "Submit" at bounding box center [347, 361] width 11 height 11
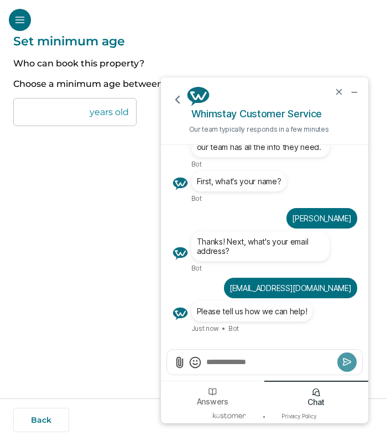
type textarea "*"
type textarea "**********"
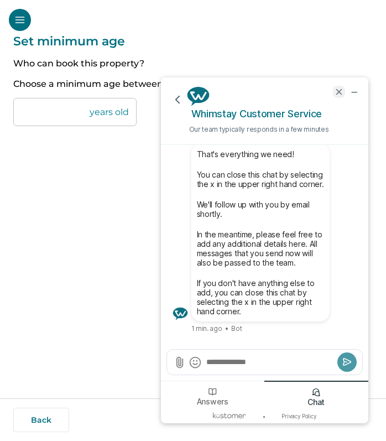
click at [338, 89] on icon "end chat" at bounding box center [339, 92] width 10 height 10
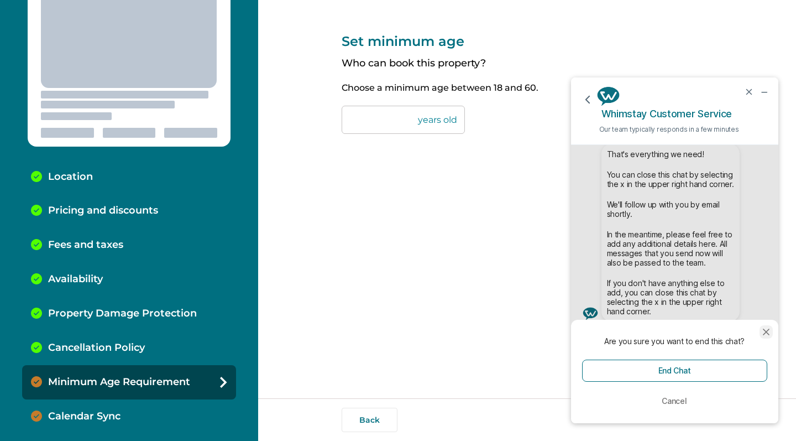
click at [767, 330] on icon "close modal" at bounding box center [767, 332] width 6 height 6
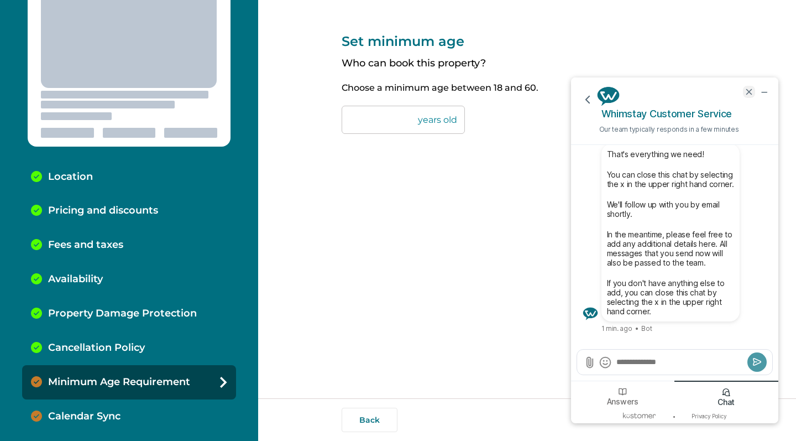
click at [750, 92] on icon "end chat" at bounding box center [749, 91] width 5 height 5
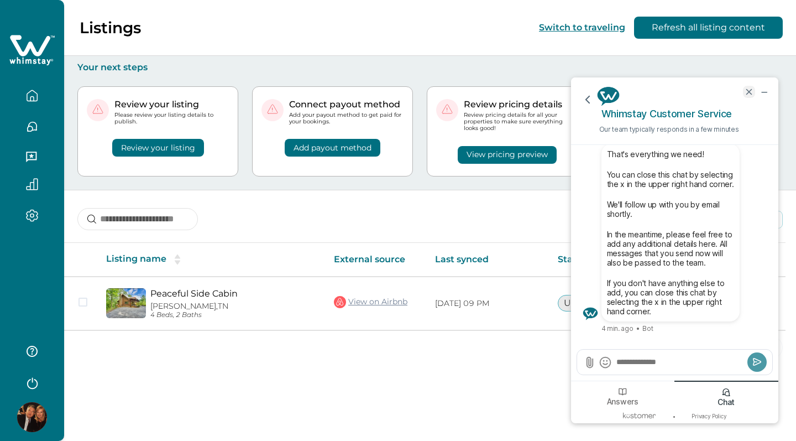
click at [749, 90] on icon "end chat" at bounding box center [749, 92] width 10 height 10
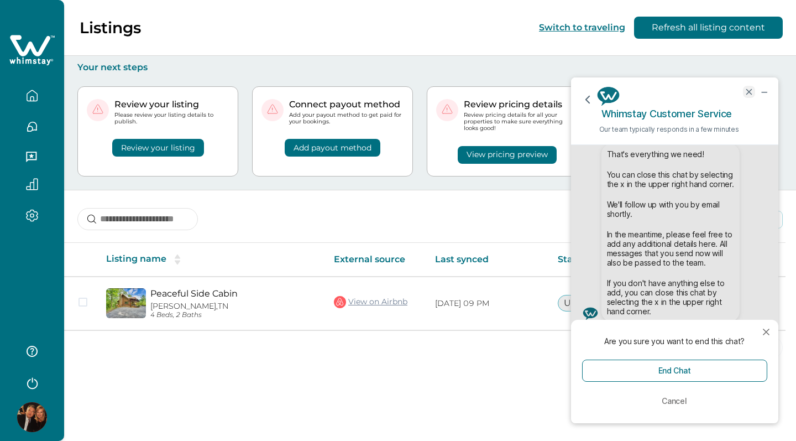
click at [749, 91] on icon "end chat" at bounding box center [749, 91] width 5 height 5
click at [765, 333] on icon "close modal" at bounding box center [767, 332] width 6 height 6
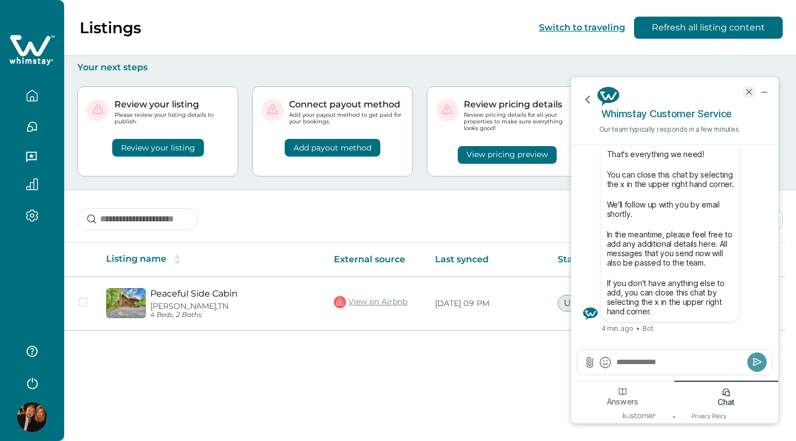
click at [749, 88] on icon "end chat" at bounding box center [749, 92] width 10 height 10
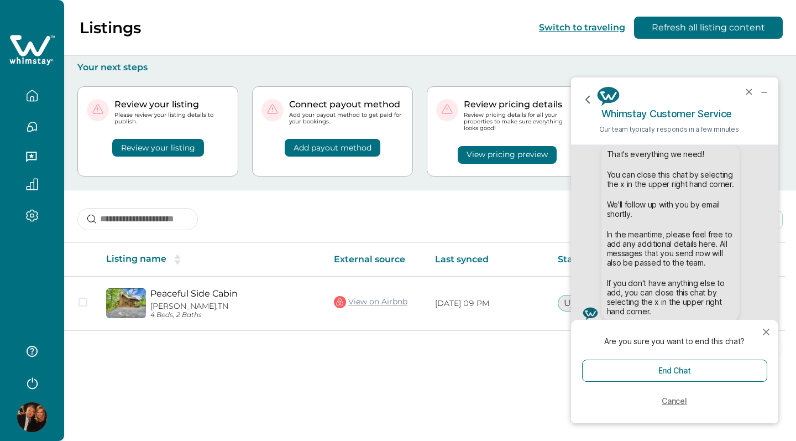
click at [682, 401] on button "Cancel" at bounding box center [674, 401] width 185 height 22
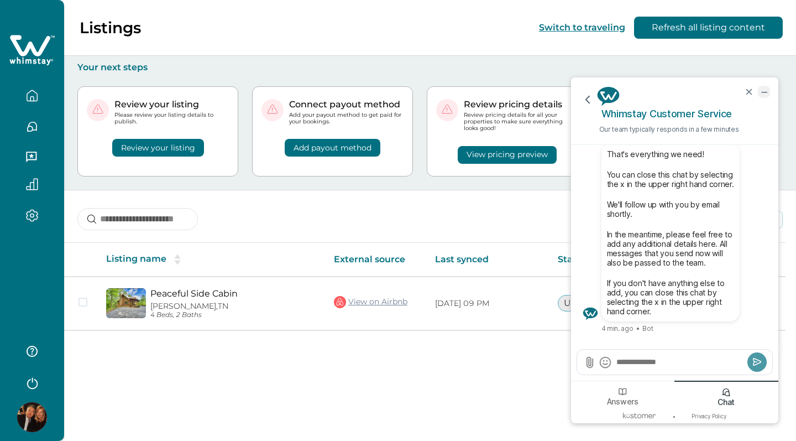
click at [762, 92] on icon "minimize chat widget" at bounding box center [764, 92] width 5 height 0
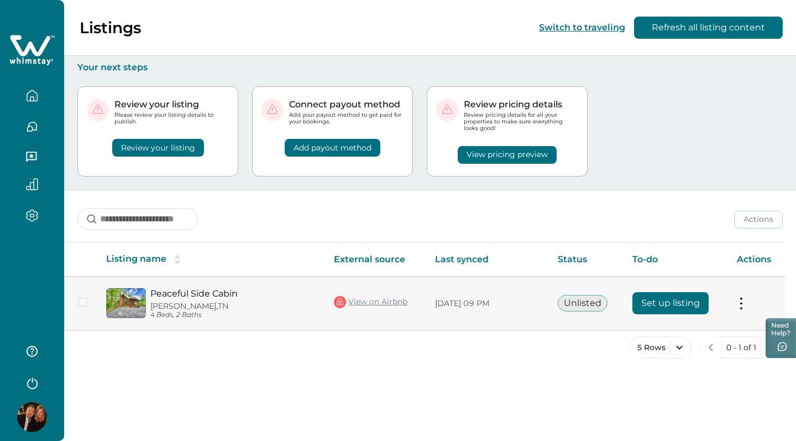
click at [740, 300] on button at bounding box center [741, 304] width 9 height 12
click at [734, 321] on button "Close" at bounding box center [732, 327] width 18 height 18
click at [583, 302] on button "Unlisted" at bounding box center [583, 303] width 50 height 17
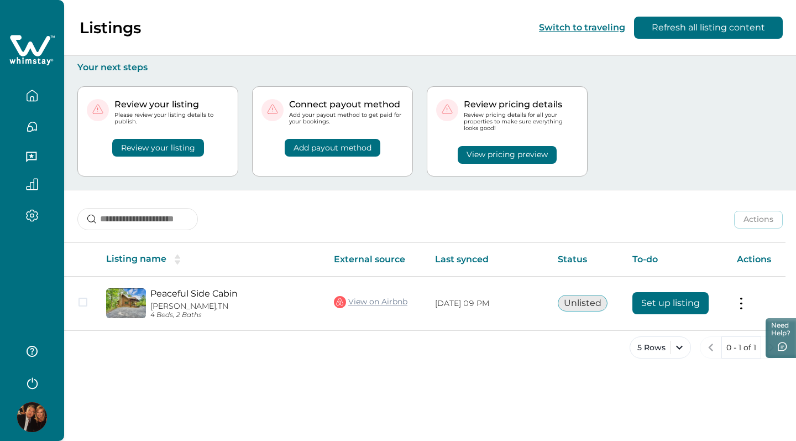
click at [33, 215] on icon "button" at bounding box center [32, 215] width 12 height 13
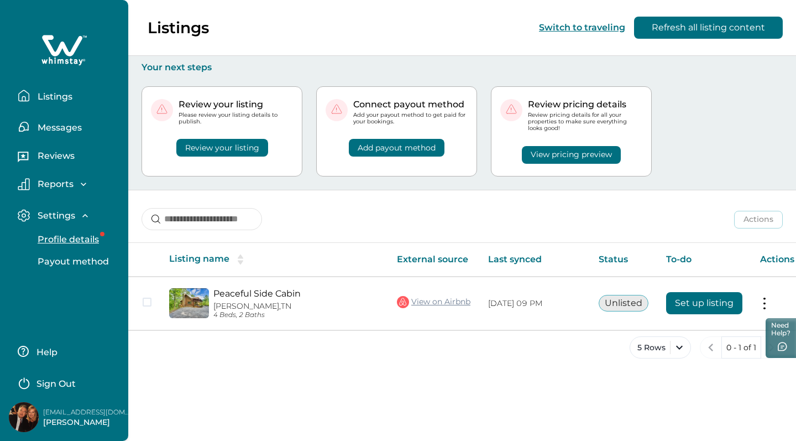
click at [80, 237] on p "Profile details" at bounding box center [66, 239] width 65 height 11
